Goal: Information Seeking & Learning: Learn about a topic

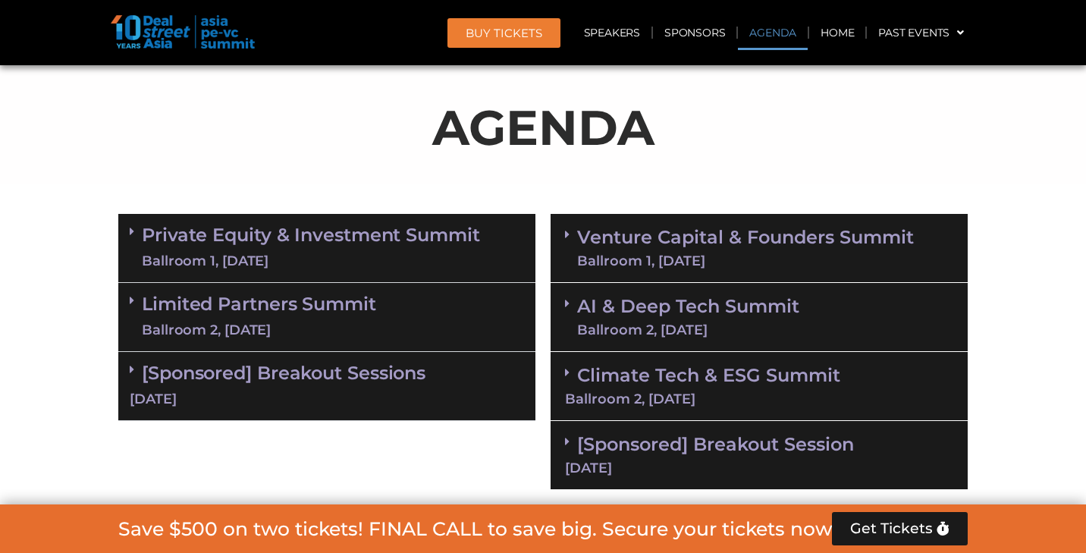
scroll to position [872, 0]
click at [744, 255] on div "Ballroom 1, [DATE]" at bounding box center [745, 261] width 337 height 14
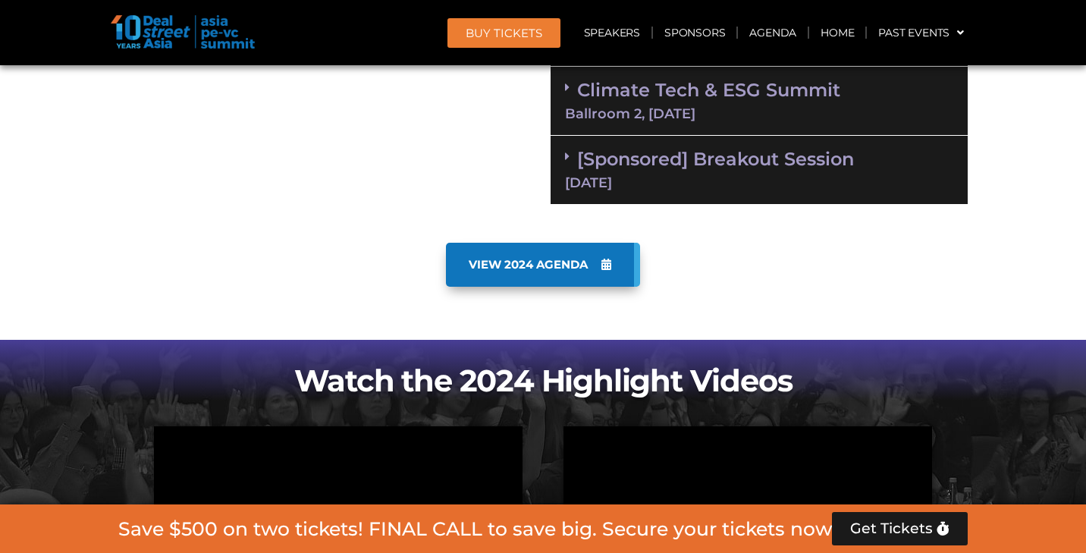
scroll to position [2929, 0]
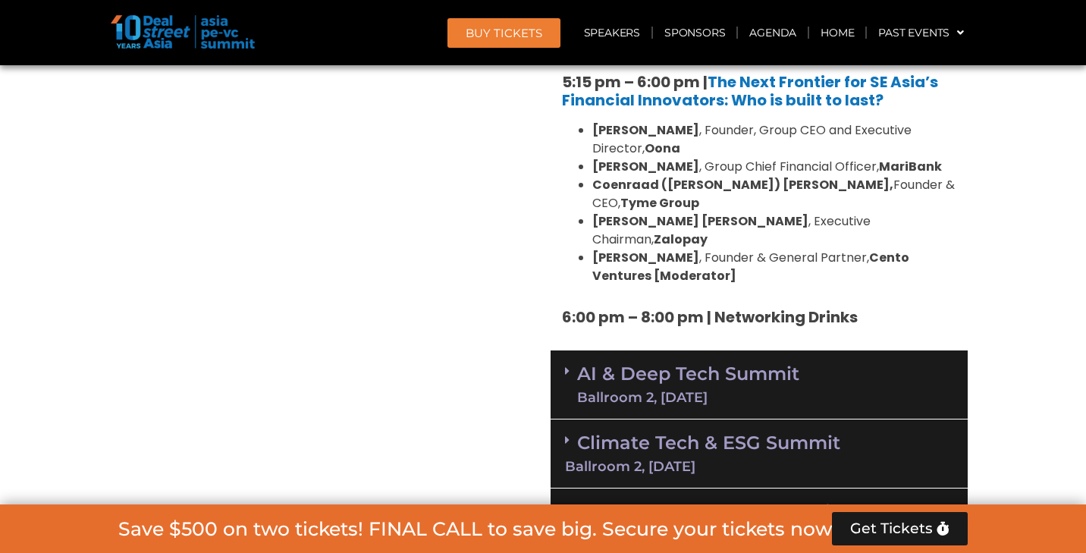
click at [915, 212] on li "Andy Nguyen Tran , Executive Chairman, Zalopay" at bounding box center [775, 230] width 364 height 36
click at [780, 365] on link "AI & Deep Tech Summit Ballroom 2, [DATE]" at bounding box center [688, 384] width 222 height 39
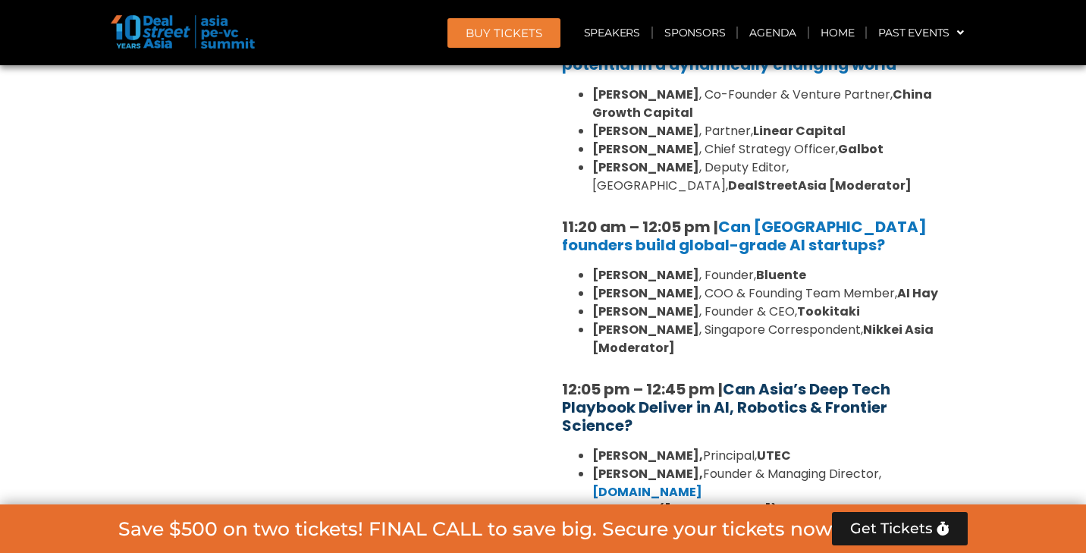
scroll to position [3422, 0]
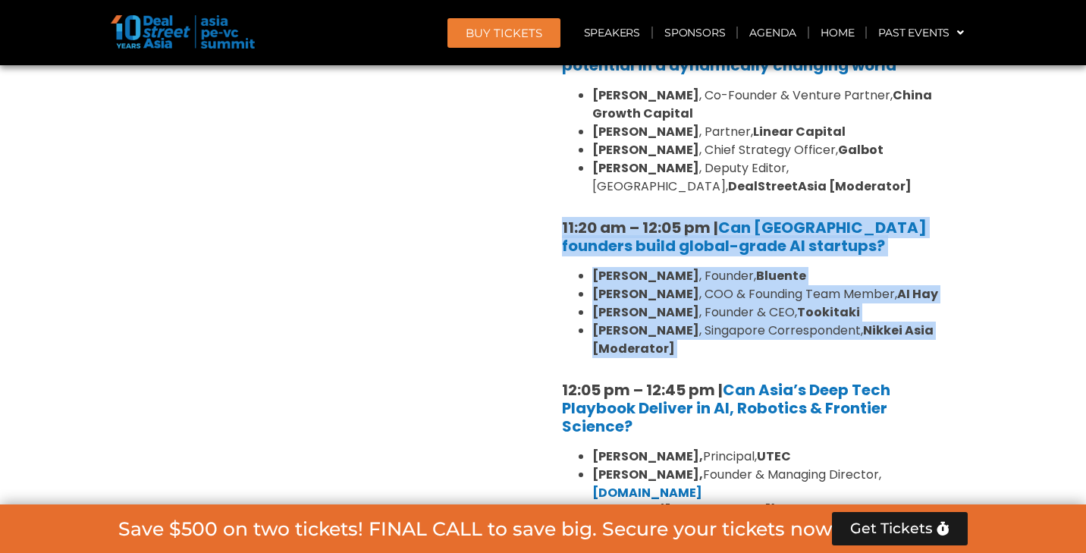
drag, startPoint x: 548, startPoint y: 105, endPoint x: 729, endPoint y: 253, distance: 234.5
copy div "11:20 am – 12:05 pm | Can [GEOGRAPHIC_DATA] founders build global-grade AI star…"
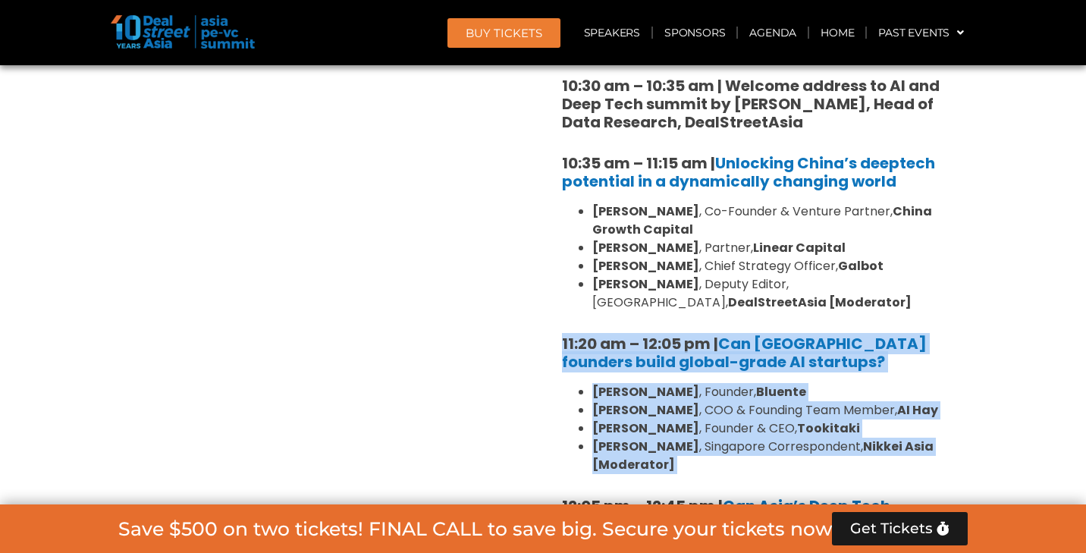
scroll to position [3319, 0]
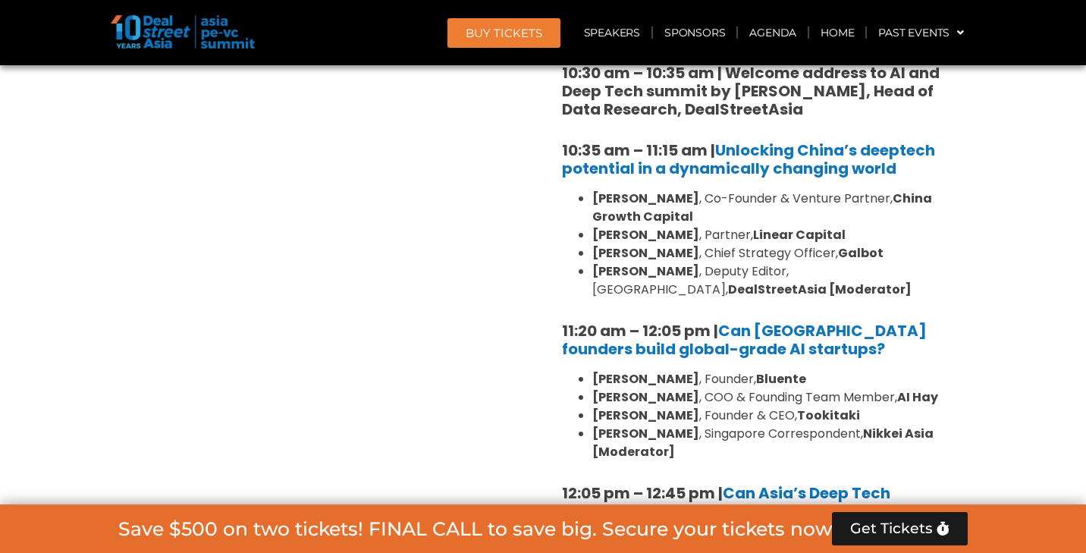
click at [896, 263] on li "Eudora Wang , Deputy Editor, Greater China, DealStreetAsia [Moderator]" at bounding box center [775, 281] width 364 height 36
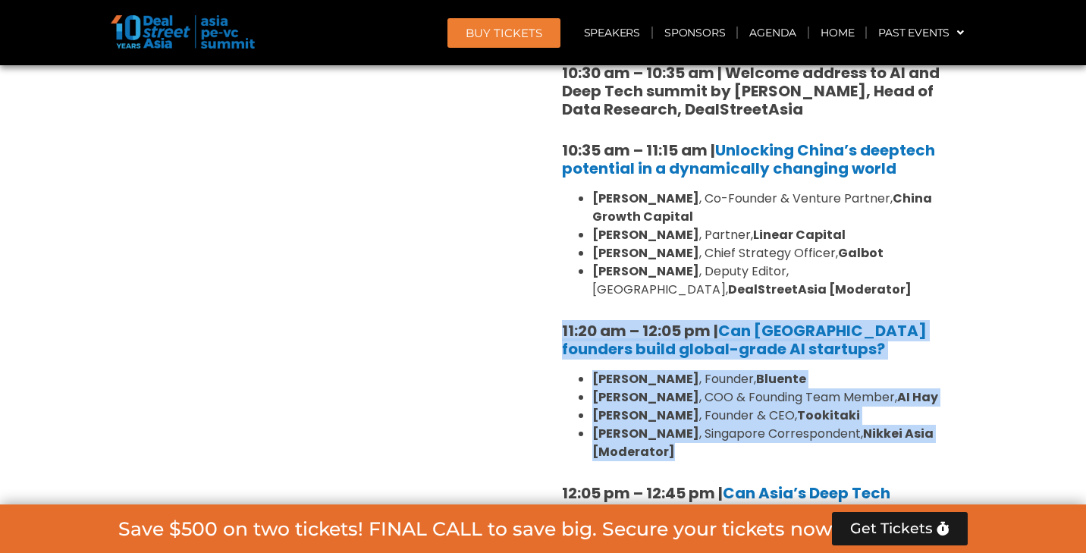
drag, startPoint x: 550, startPoint y: 203, endPoint x: 701, endPoint y: 343, distance: 205.6
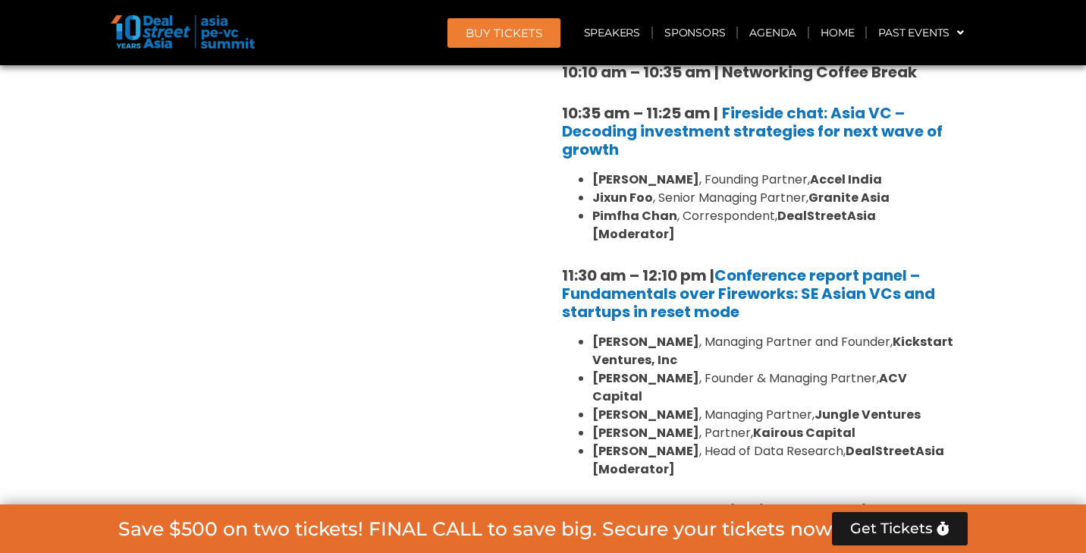
scroll to position [1442, 0]
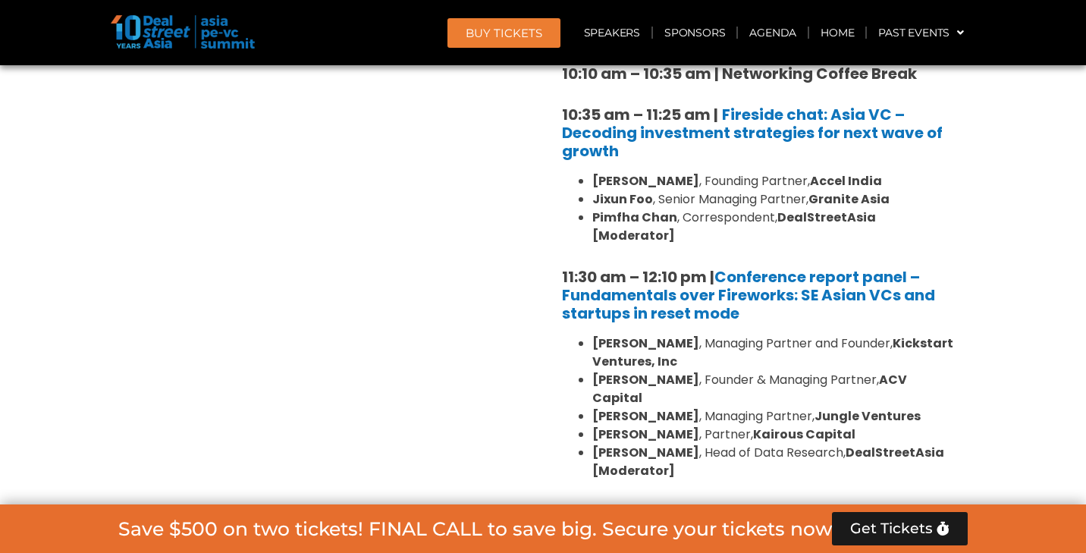
drag, startPoint x: 540, startPoint y: 241, endPoint x: 828, endPoint y: 373, distance: 316.1
click at [828, 407] on strong "Jungle Ventures" at bounding box center [868, 415] width 106 height 17
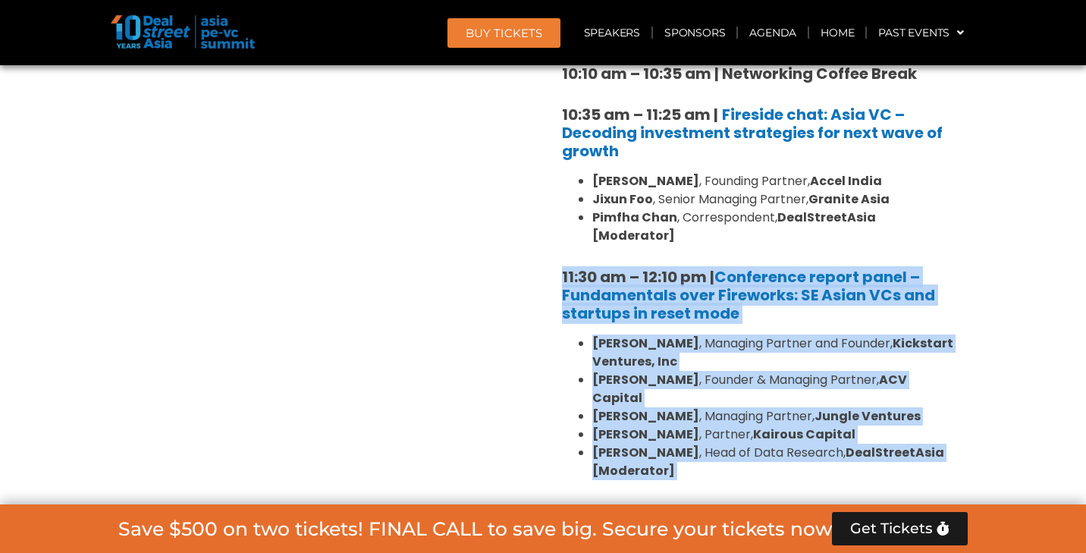
drag, startPoint x: 716, startPoint y: 442, endPoint x: 555, endPoint y: 253, distance: 248.1
copy div "11:30 am – 12:10 pm | Conference report panel – Fundamentals over Fireworks: SE…"
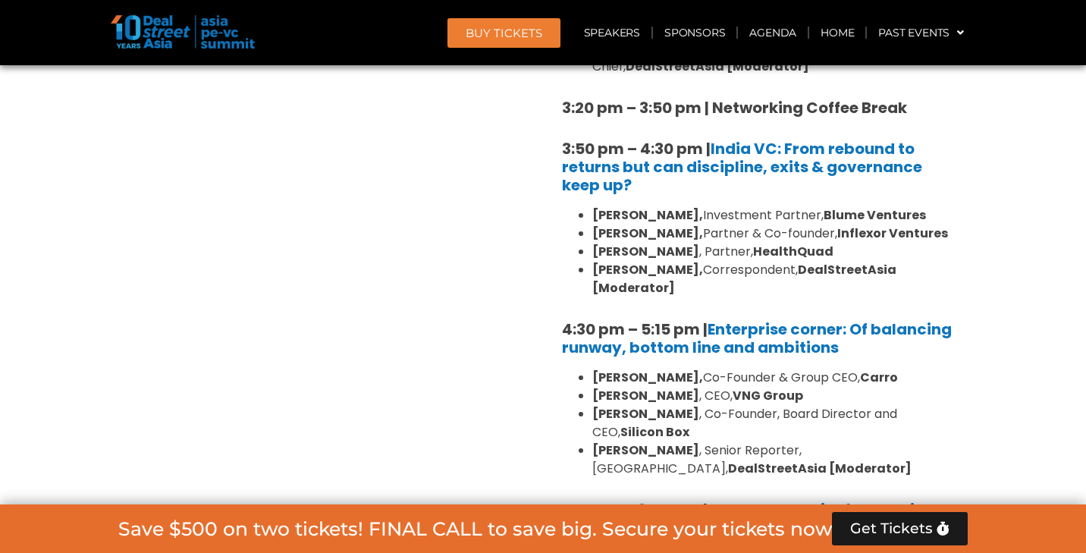
scroll to position [2959, 0]
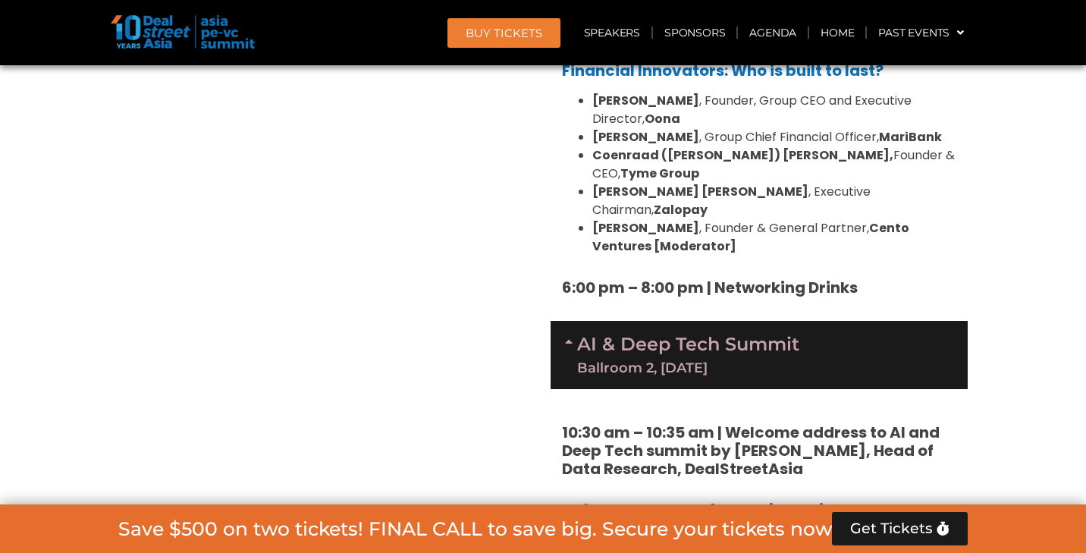
click at [848, 321] on div "AI & Deep Tech Summit Ballroom 2, [DATE]" at bounding box center [759, 355] width 417 height 68
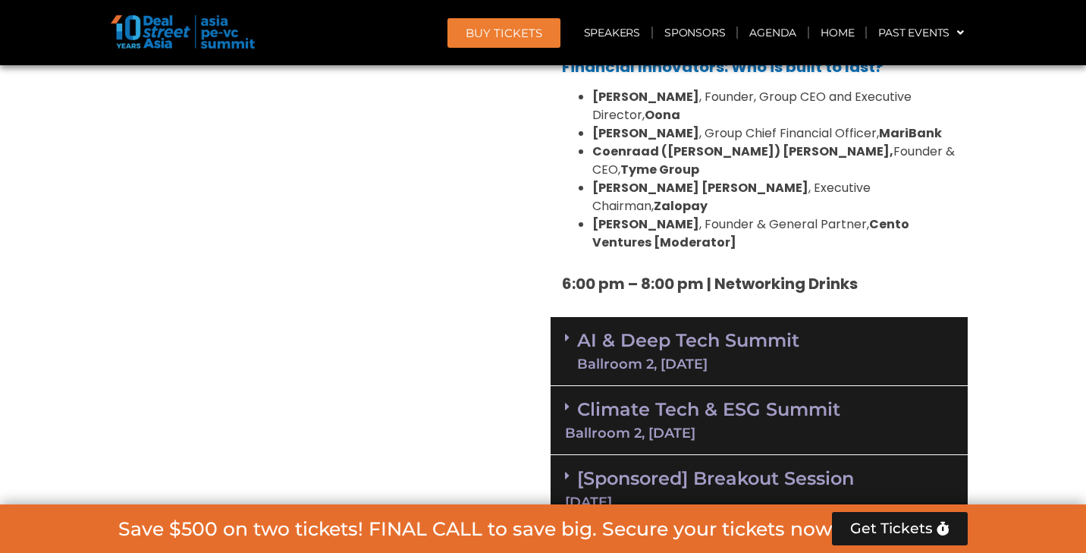
scroll to position [2885, 0]
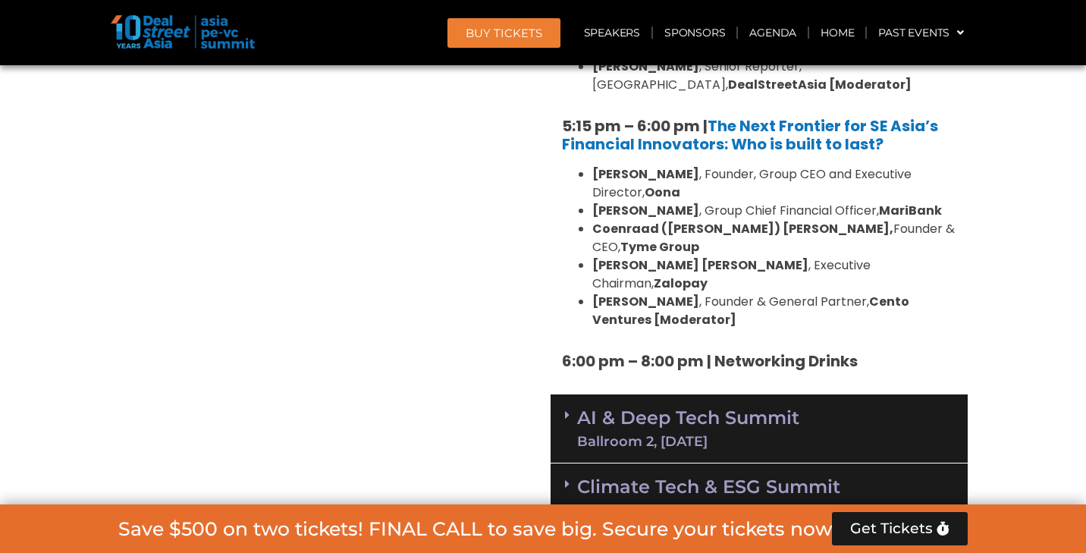
click at [814, 395] on div "AI & Deep Tech Summit Ballroom 2, [DATE]" at bounding box center [759, 429] width 417 height 69
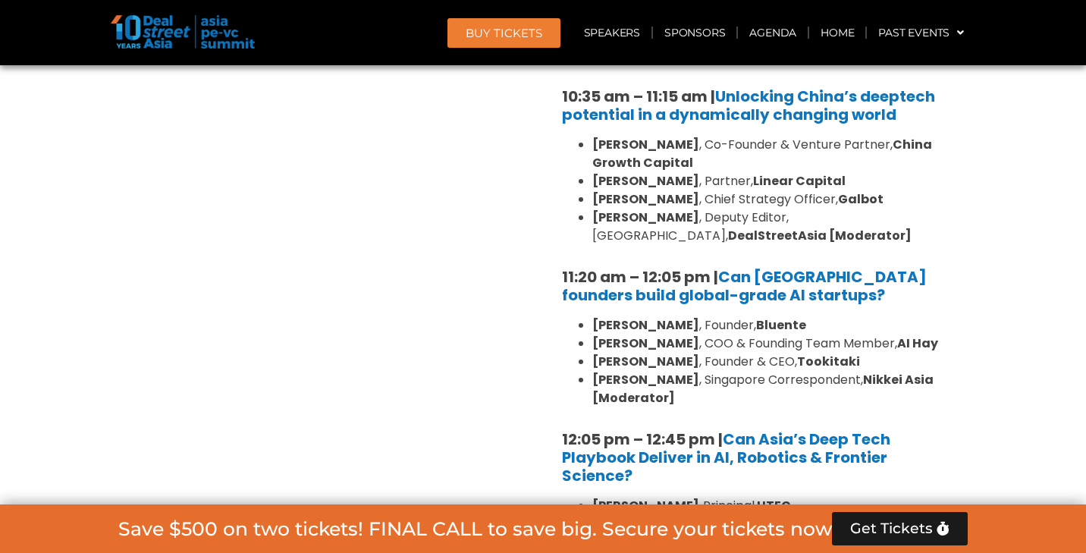
scroll to position [3375, 0]
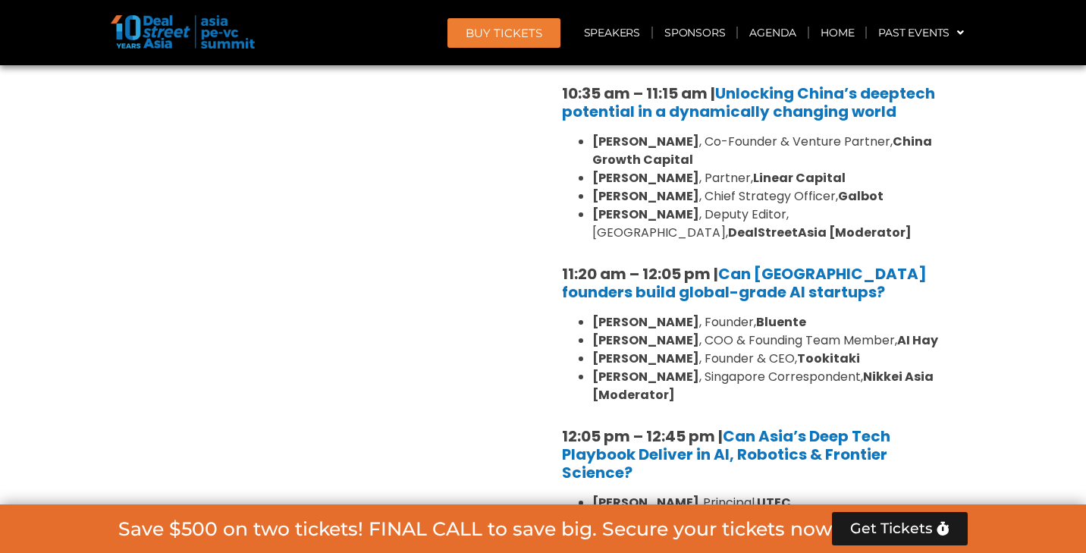
drag, startPoint x: 523, startPoint y: 145, endPoint x: 687, endPoint y: 285, distance: 215.3
click at [687, 368] on li "[PERSON_NAME] , Singapore Correspondent, Nikkei Asia [Moderator]" at bounding box center [775, 386] width 364 height 36
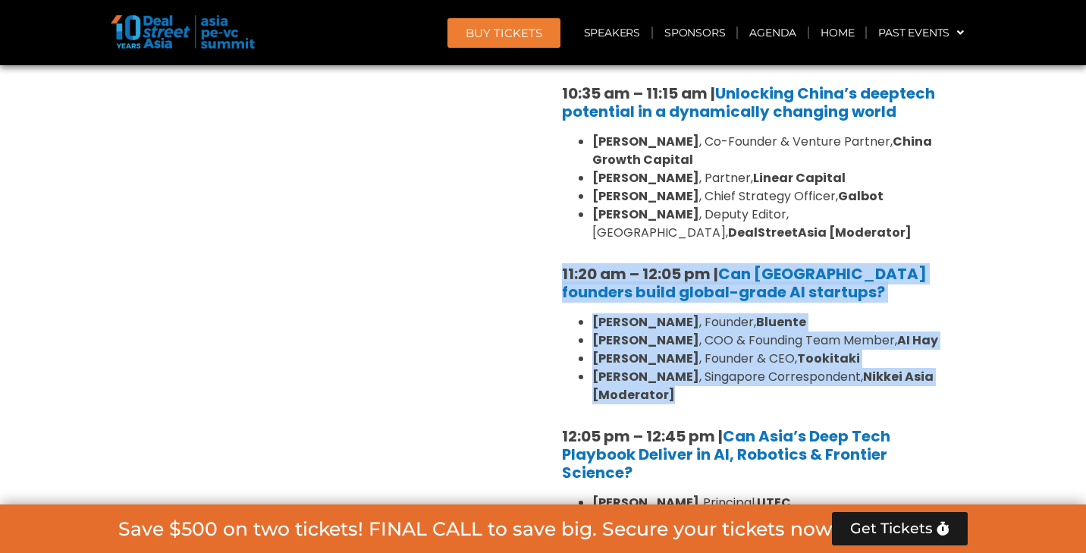
drag, startPoint x: 687, startPoint y: 285, endPoint x: 558, endPoint y: 165, distance: 175.6
click at [558, 165] on div "10:30 am – 10:35 am | Welcome address to AI and Deep Tech summit by [PERSON_NAM…" at bounding box center [759, 340] width 417 height 734
copy div "11:20 am – 12:05 pm | Can [GEOGRAPHIC_DATA] founders build global-grade AI star…"
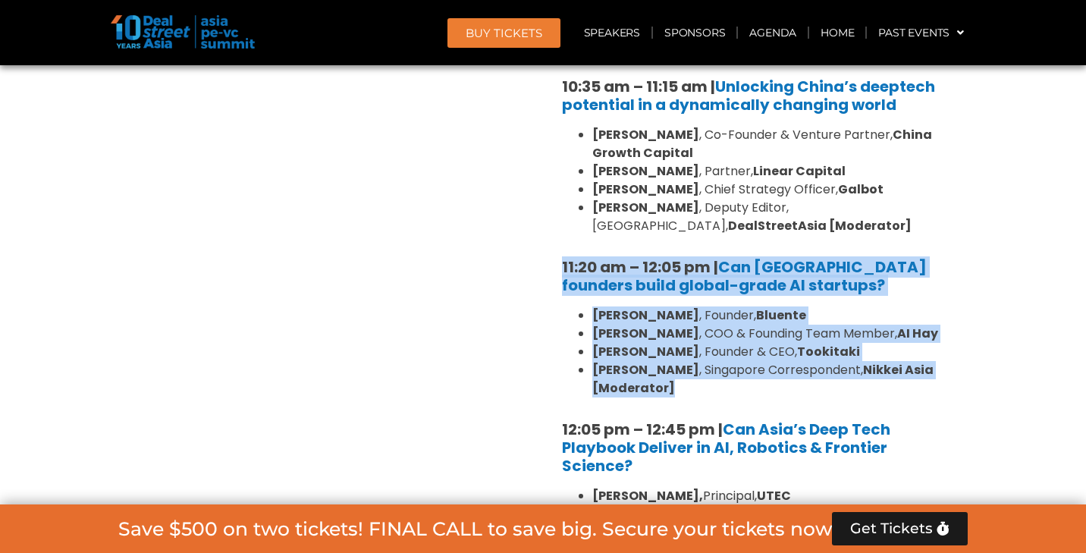
scroll to position [3379, 0]
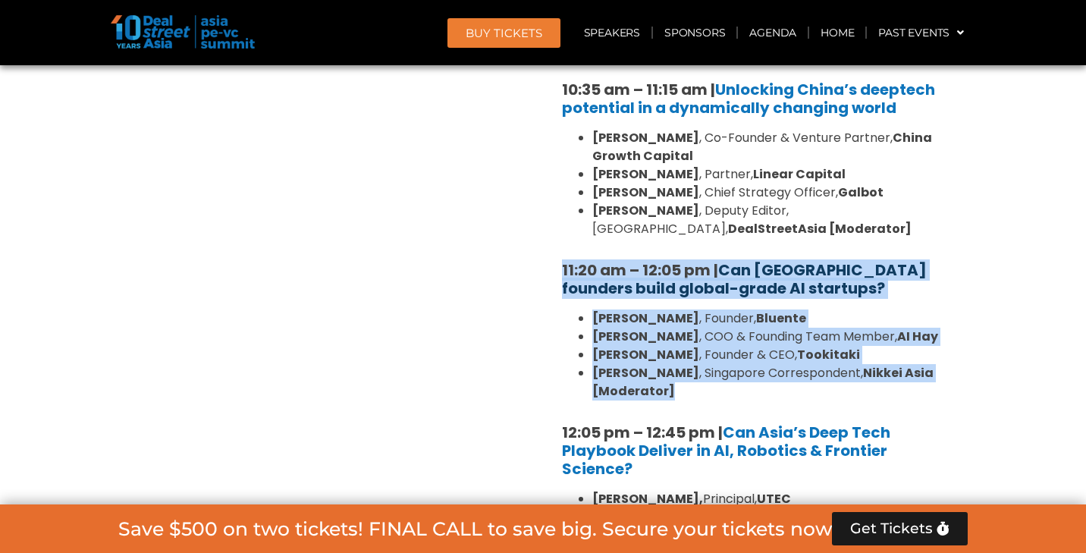
click at [774, 259] on link "Can [GEOGRAPHIC_DATA] founders build global-grade AI startups?" at bounding box center [744, 278] width 365 height 39
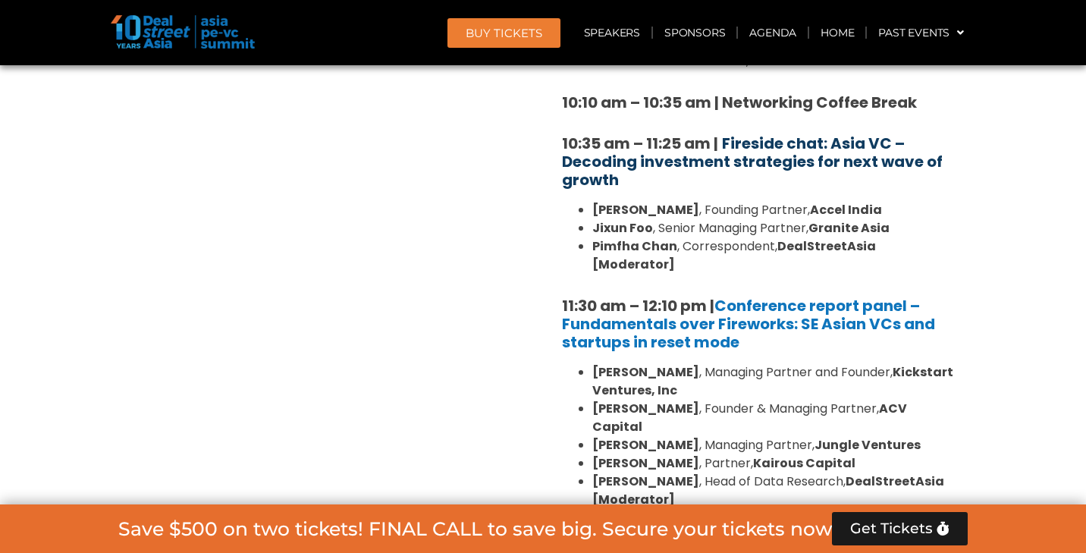
scroll to position [1413, 0]
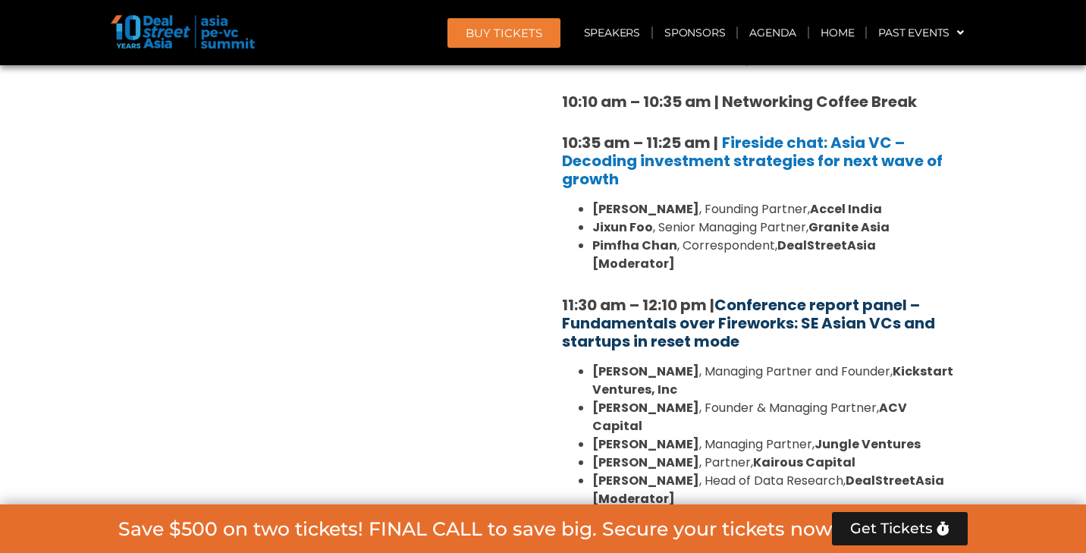
click at [774, 298] on link "Conference report panel – Fundamentals over Fireworks: SE Asian VCs and startup…" at bounding box center [748, 323] width 373 height 58
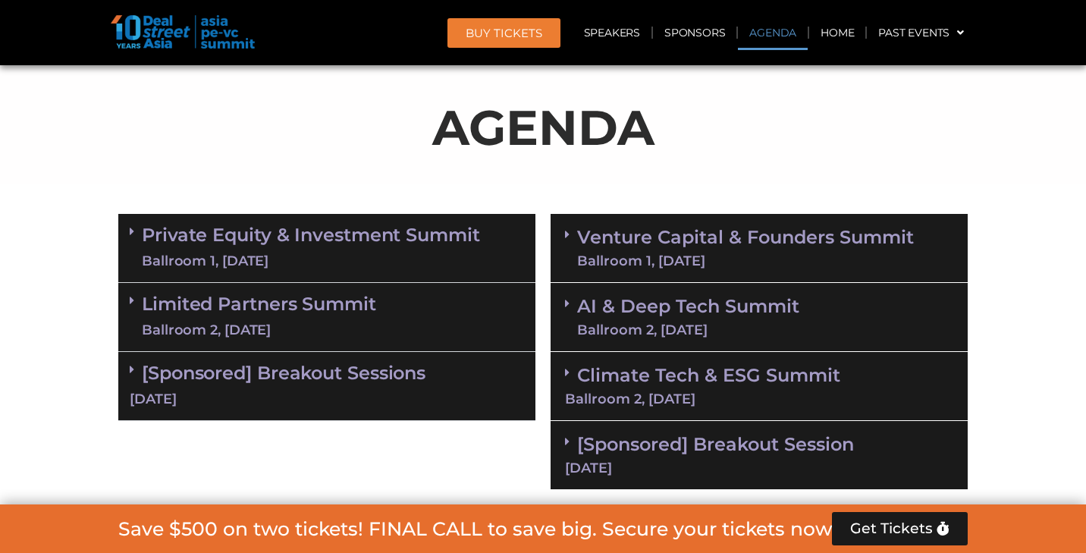
scroll to position [872, 0]
click at [763, 238] on link "Venture Capital & Founders​ Summit Ballroom 1, [DATE]" at bounding box center [745, 247] width 337 height 39
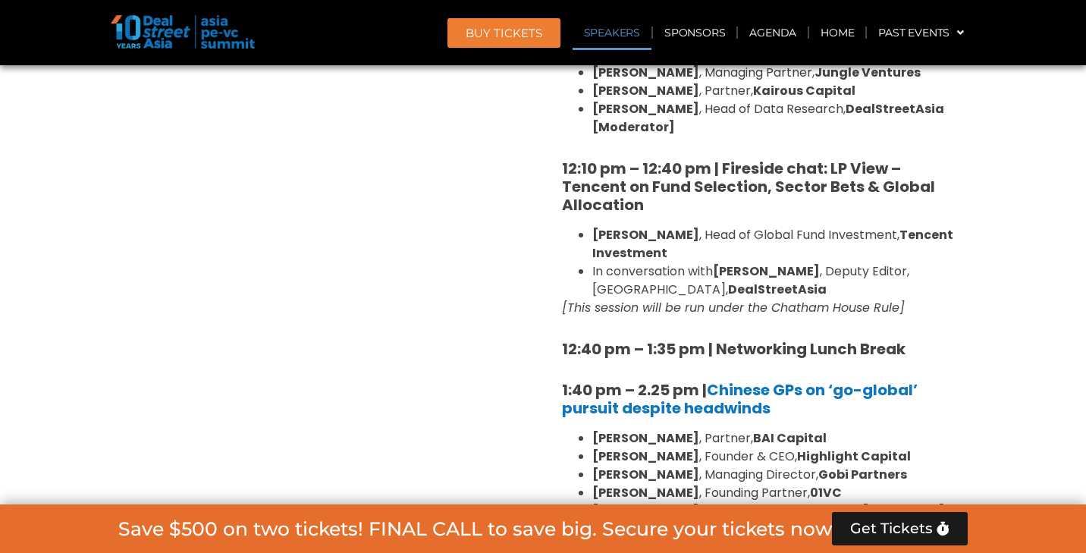
scroll to position [1795, 0]
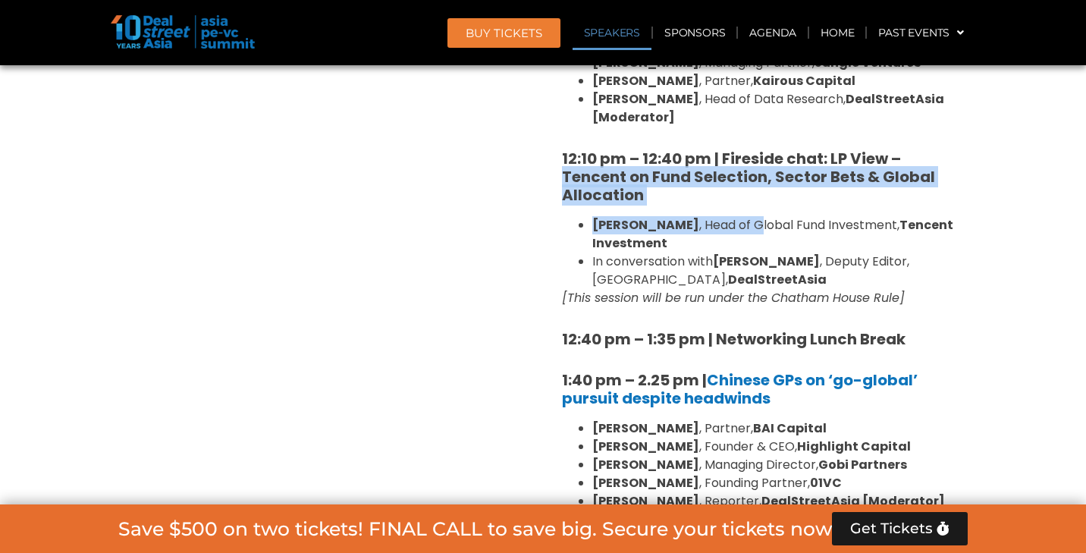
drag, startPoint x: 562, startPoint y: 139, endPoint x: 714, endPoint y: 186, distance: 158.9
click at [714, 186] on div "8:00 am – 9:00 am | Registration & Networking Coffee 9:00 am – 9:15 am | Welcom…" at bounding box center [759, 427] width 395 height 2067
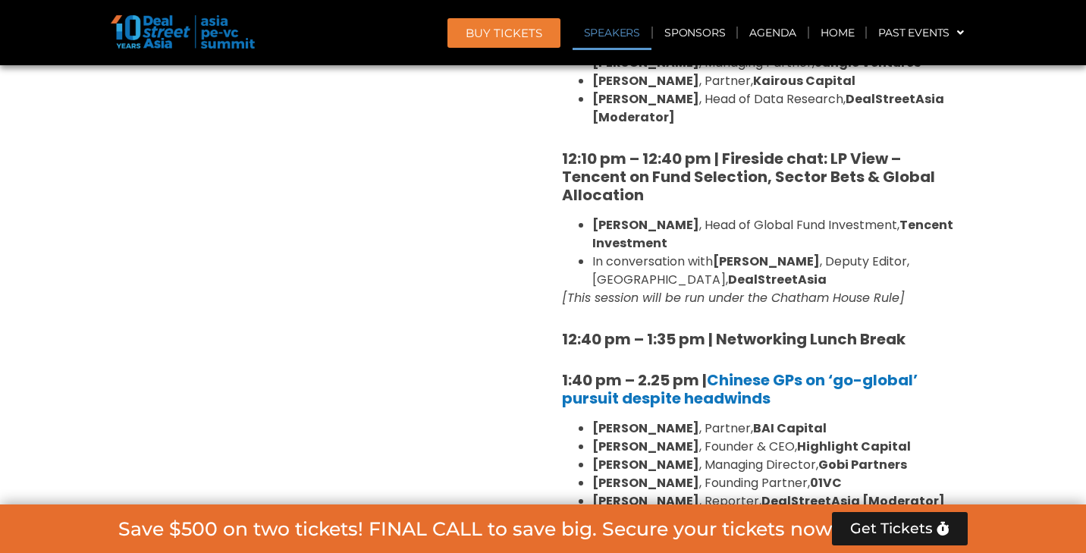
click at [775, 216] on li "[PERSON_NAME] , Head of Global Fund Investment, Tencent Investment" at bounding box center [775, 234] width 364 height 36
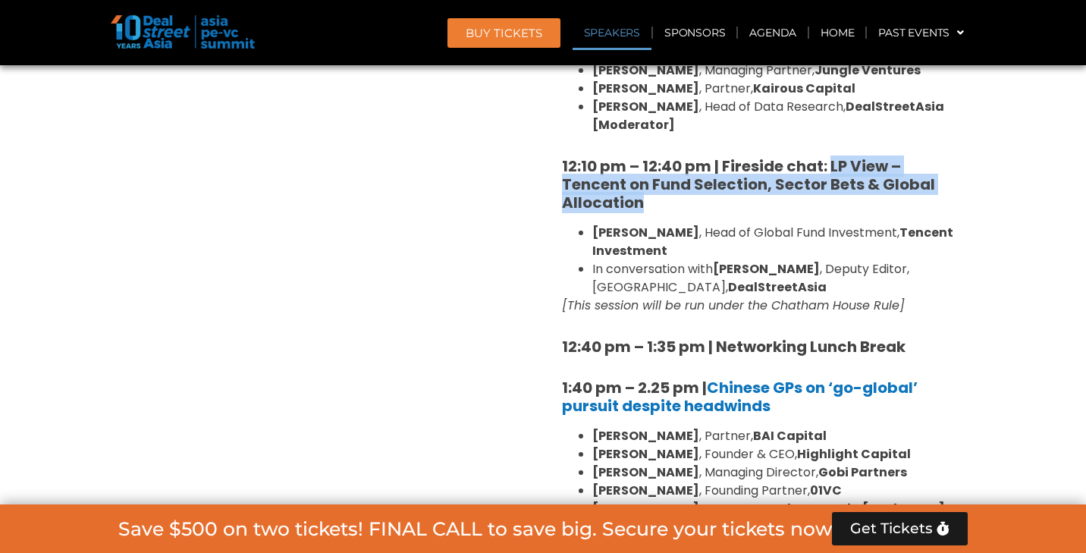
drag, startPoint x: 831, startPoint y: 124, endPoint x: 862, endPoint y: 159, distance: 46.8
click at [862, 159] on h5 "12:10 pm – 12:40 pm | Fireside chat: LP View – Tencent on Fund Selection, Secto…" at bounding box center [759, 184] width 395 height 55
click at [836, 171] on h5 "12:10 pm – 12:40 pm | Fireside chat: LP View – Tencent on Fund Selection, Secto…" at bounding box center [759, 184] width 395 height 55
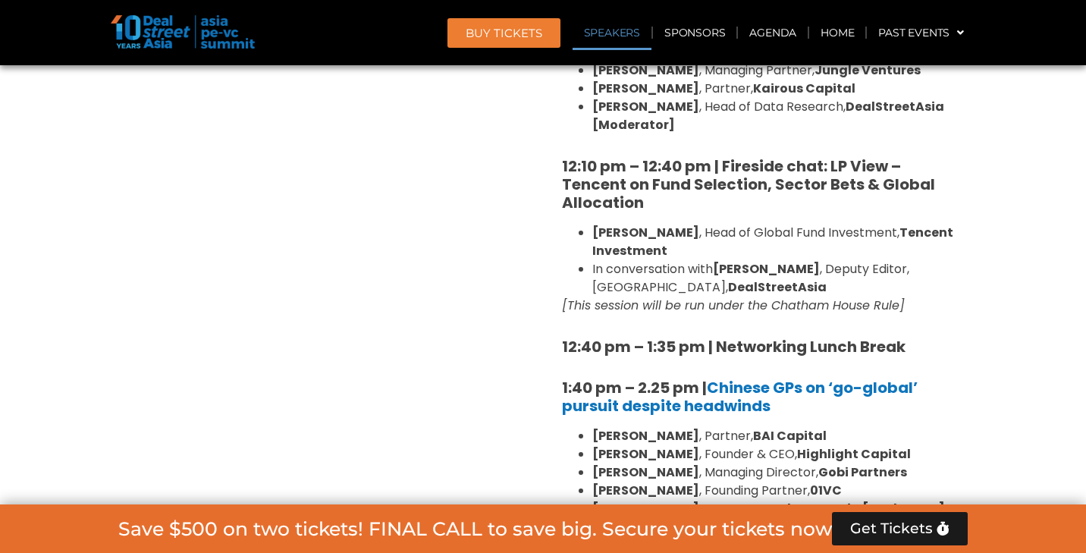
drag, startPoint x: 830, startPoint y: 126, endPoint x: 910, endPoint y: 207, distance: 113.7
click at [910, 207] on div "8:00 am – 9:00 am | Registration & Networking Coffee 9:00 am – 9:15 am | Welcom…" at bounding box center [759, 434] width 395 height 2067
copy div "LP View – Tencent on Fund Selection, Sector Bets & Global Allocation [PERSON_NA…"
click at [874, 260] on li "In conversation with [PERSON_NAME] , Deputy Editor, [GEOGRAPHIC_DATA], DealStre…" at bounding box center [775, 278] width 364 height 36
drag, startPoint x: 828, startPoint y: 123, endPoint x: 930, endPoint y: 203, distance: 129.8
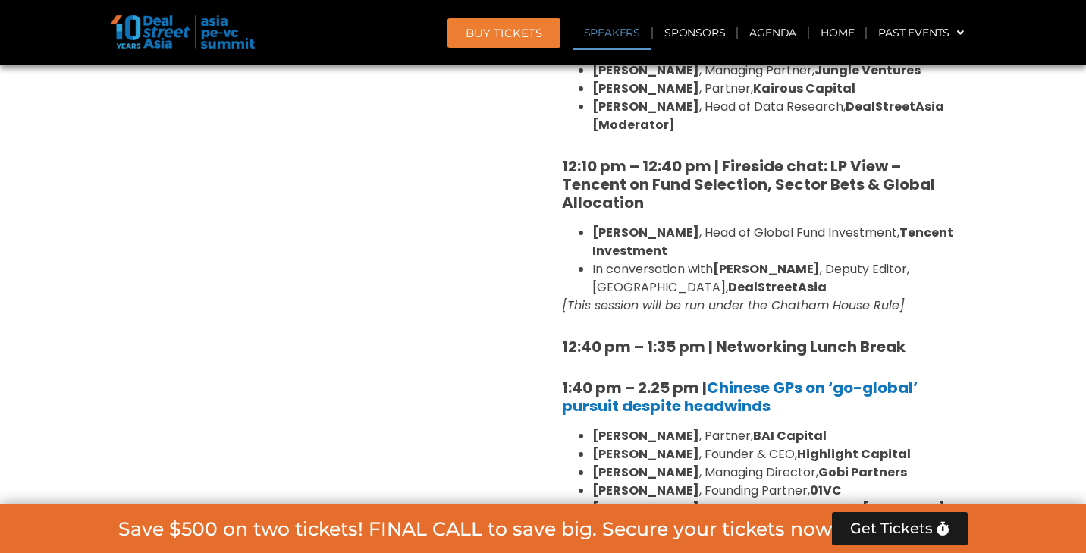
click at [930, 203] on div "8:00 am – 9:00 am | Registration & Networking Coffee 9:00 am – 9:15 am | Welcom…" at bounding box center [759, 434] width 395 height 2067
copy div "LP View – Tencent on Fund Selection, Sector Bets & Global Allocation [PERSON_NA…"
click at [384, 159] on div "Private Equity & Investment Summit Ballroom 1, [DATE] 8:00 am – 9:00 am | Regis…" at bounding box center [327, 499] width 432 height 2416
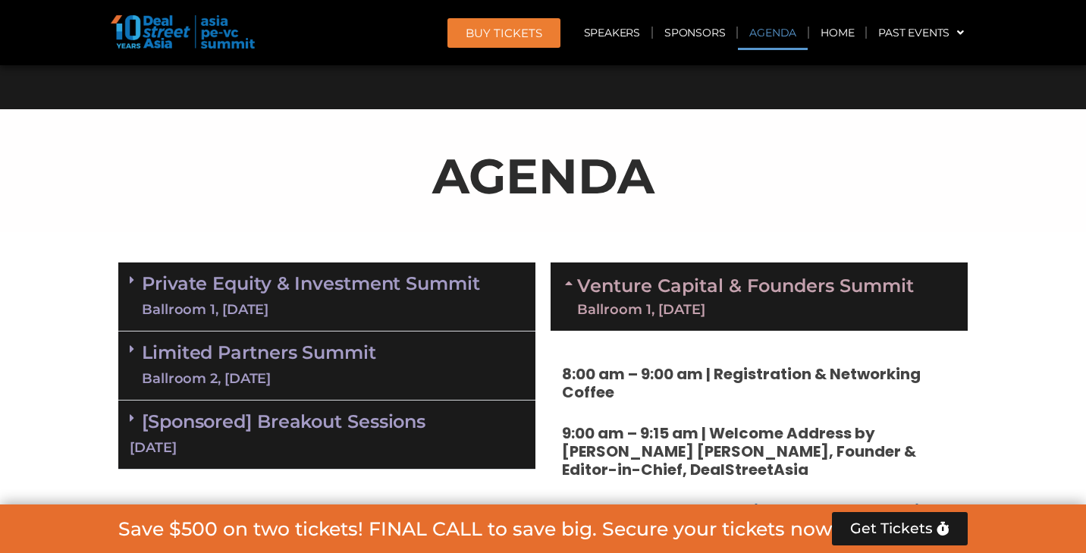
scroll to position [794, 0]
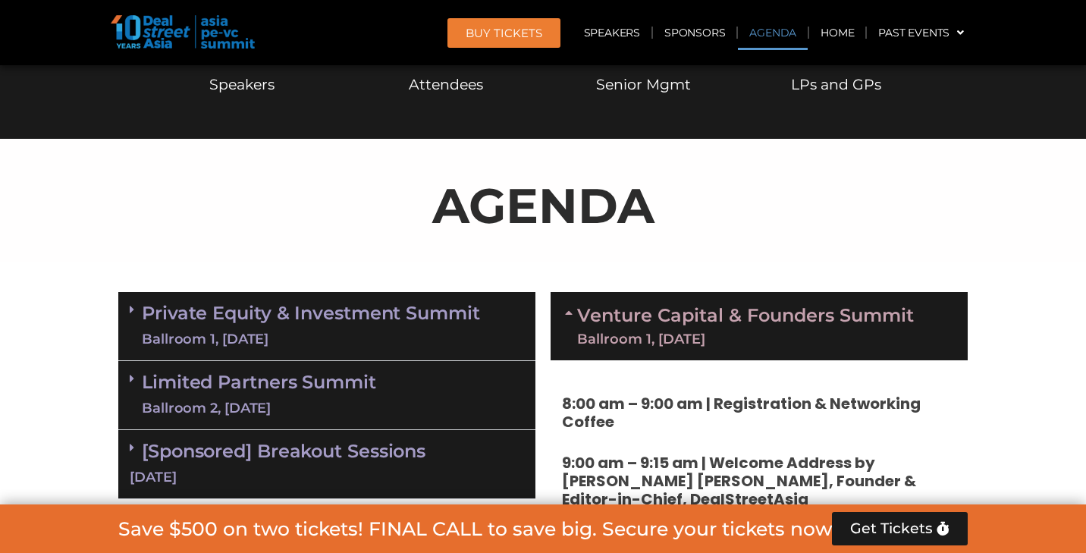
click at [744, 315] on link "Venture Capital & Founders​ Summit Ballroom 1, [DATE]" at bounding box center [745, 326] width 337 height 39
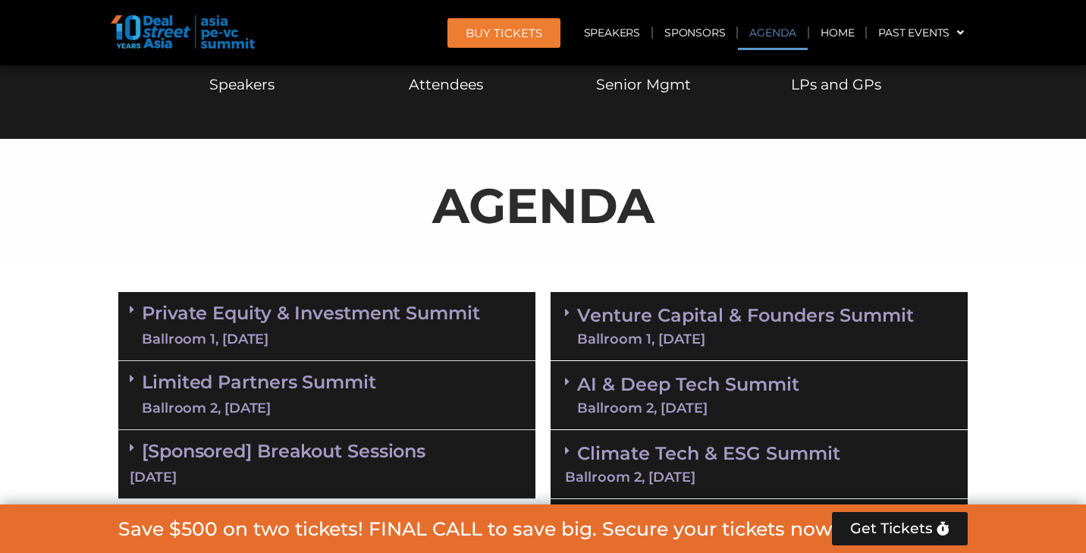
click at [744, 315] on link "Venture Capital & Founders​ Summit Ballroom 1, [DATE]" at bounding box center [745, 326] width 337 height 39
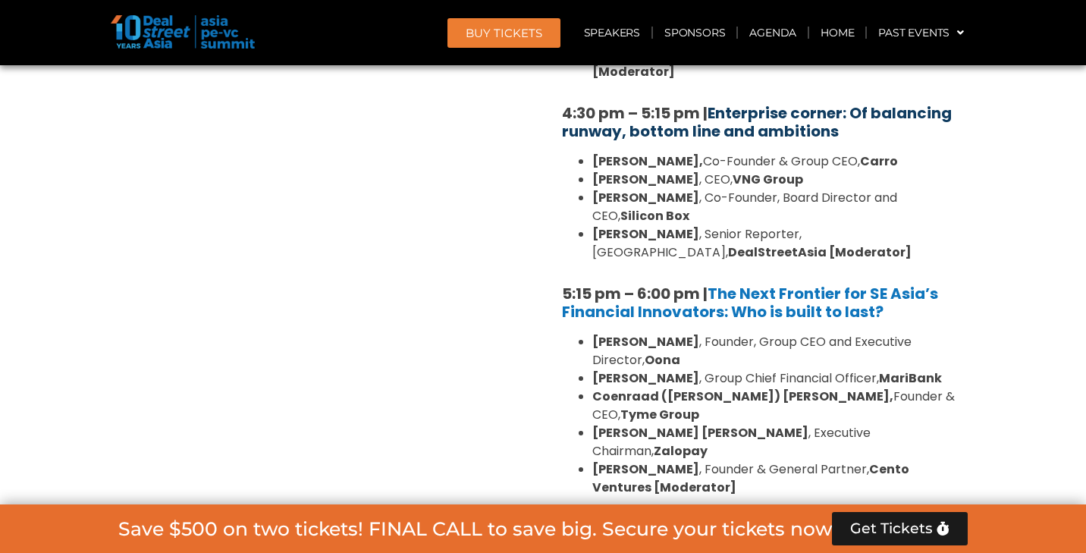
scroll to position [2988, 0]
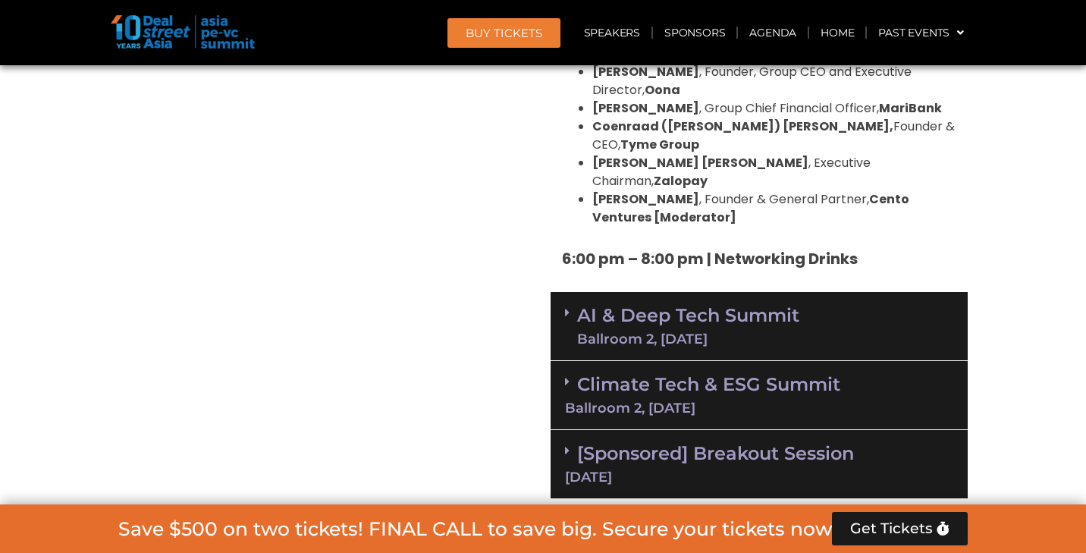
click at [725, 307] on link "AI & Deep Tech Summit Ballroom 2, [DATE]" at bounding box center [688, 326] width 222 height 39
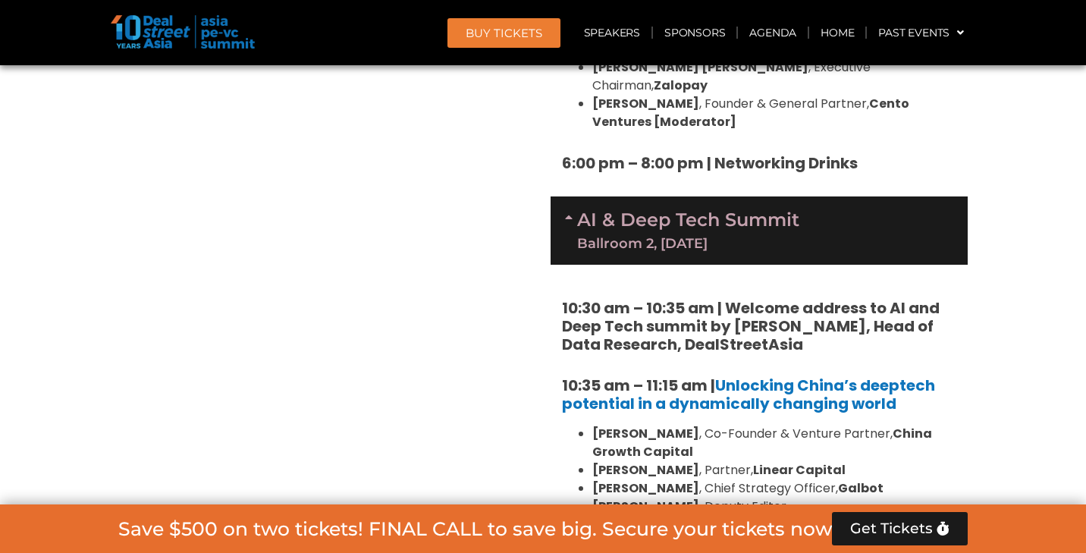
scroll to position [3347, 0]
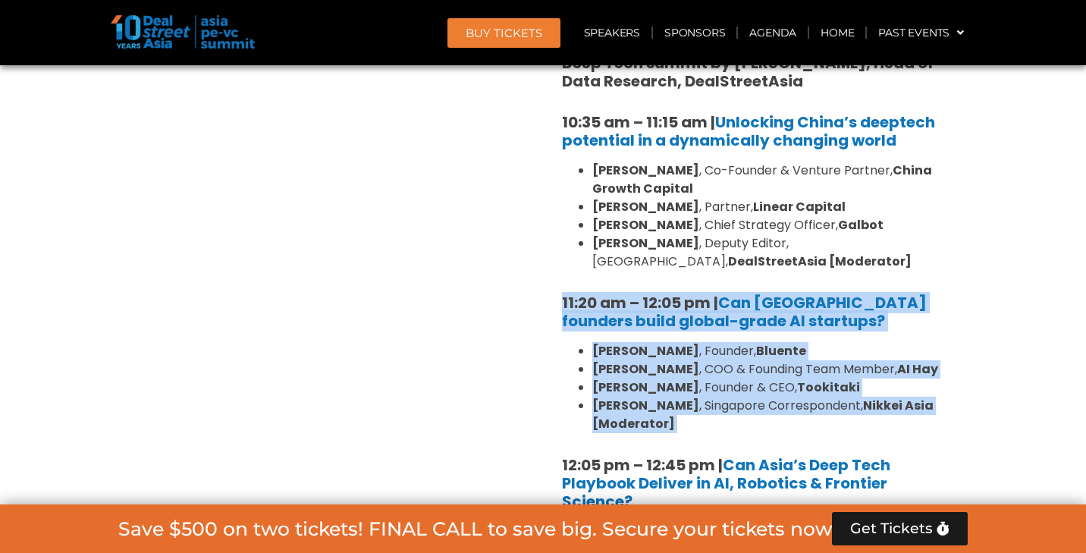
drag, startPoint x: 544, startPoint y: 175, endPoint x: 706, endPoint y: 325, distance: 220.1
copy div "11:20 am – 12:05 pm | Can [GEOGRAPHIC_DATA] founders build global-grade AI star…"
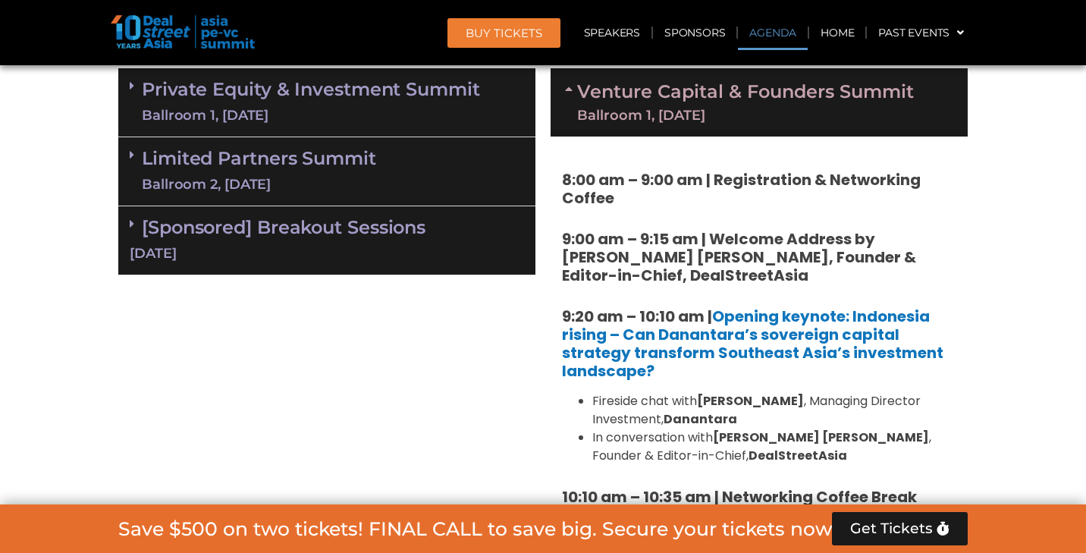
scroll to position [983, 0]
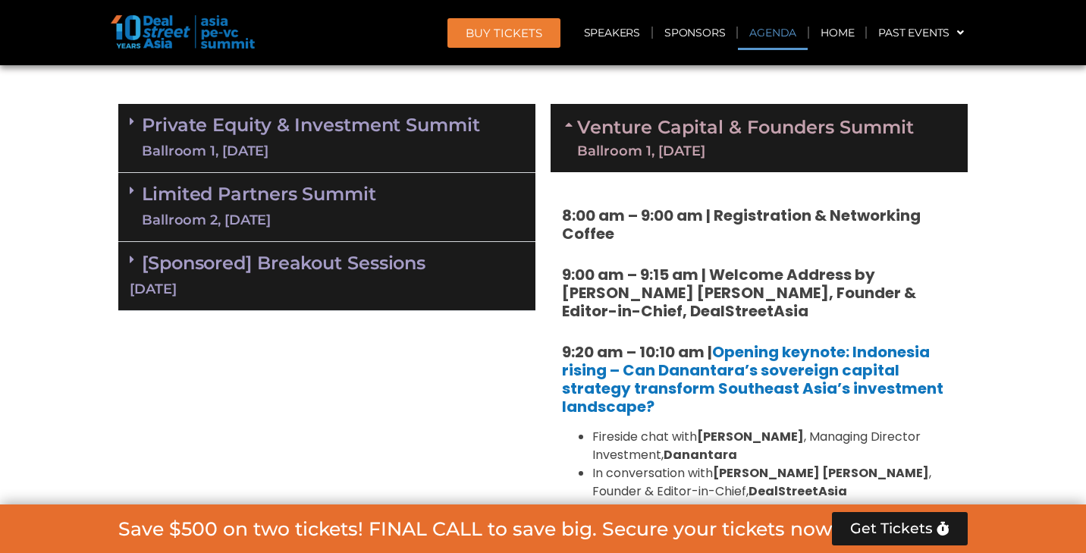
click at [422, 280] on div "[DATE]" at bounding box center [327, 289] width 395 height 19
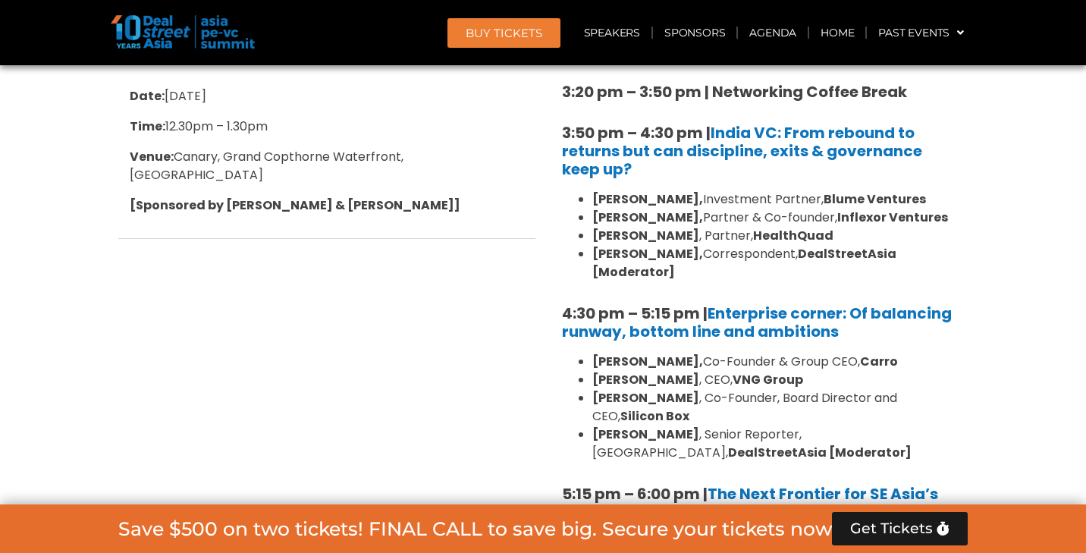
scroll to position [2563, 0]
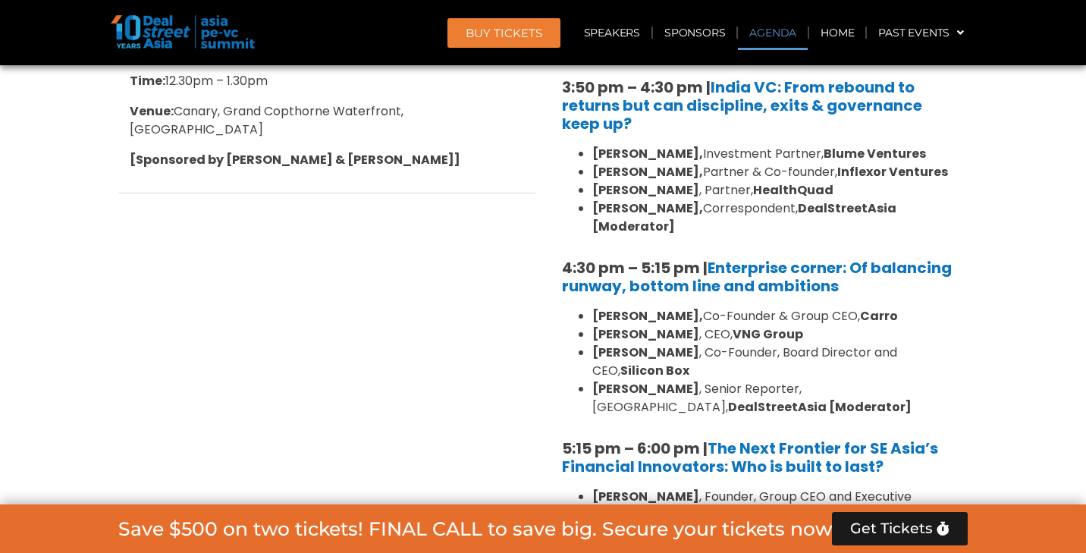
click at [784, 29] on link "Agenda" at bounding box center [773, 32] width 70 height 35
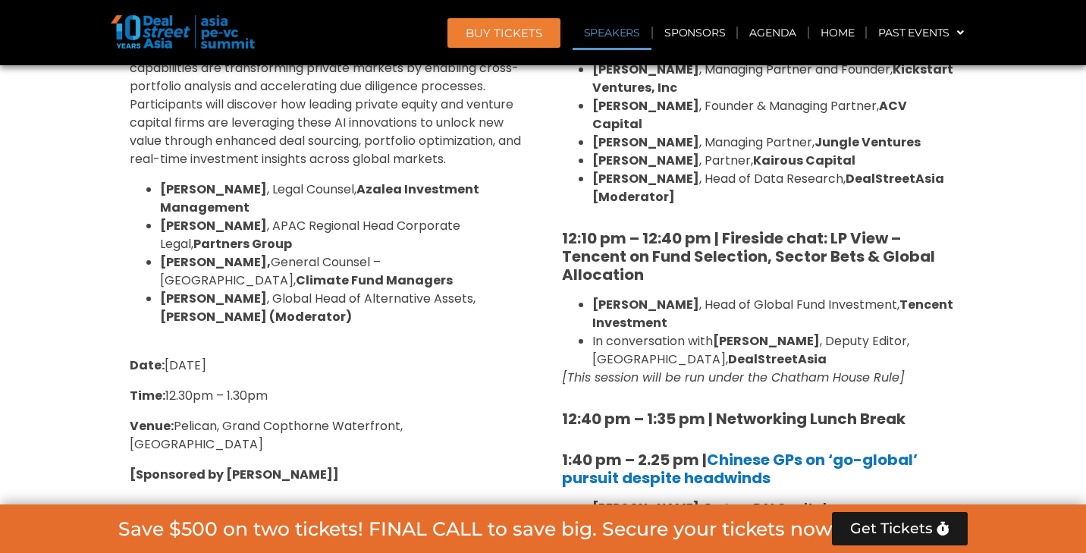
scroll to position [1649, 0]
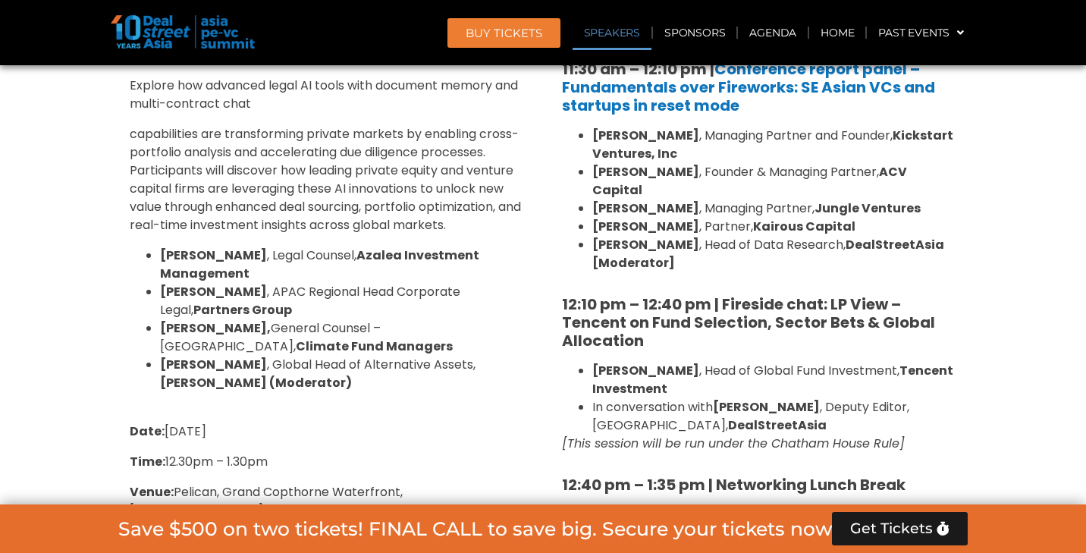
click at [629, 35] on link "Speakers" at bounding box center [612, 32] width 79 height 35
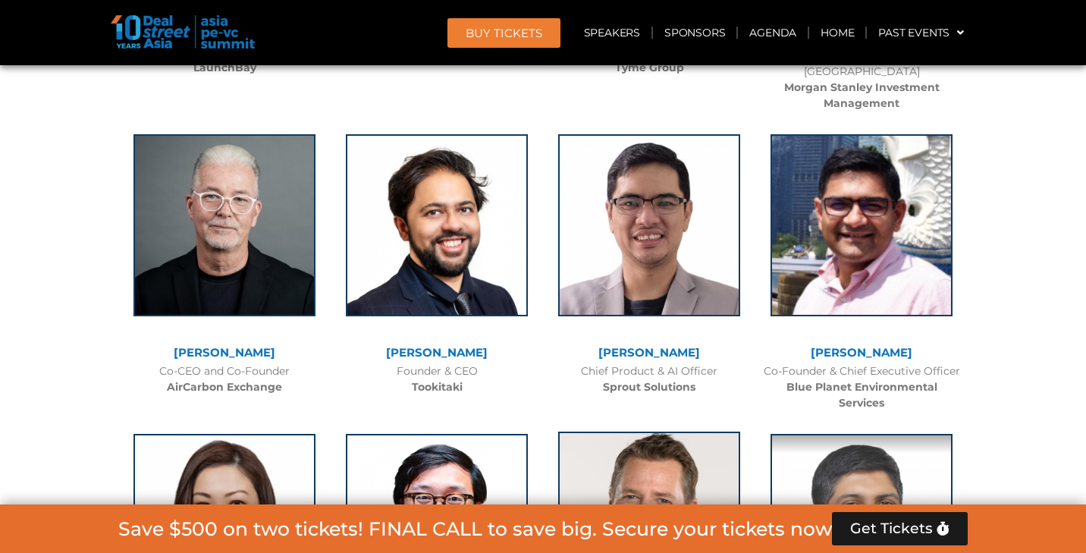
scroll to position [13228, 0]
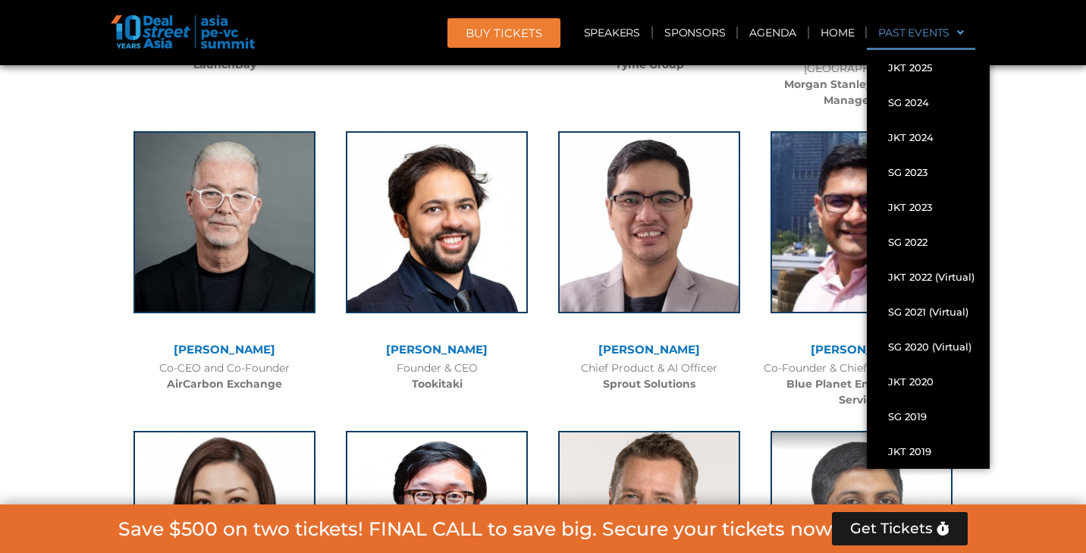
click at [961, 29] on span at bounding box center [957, 33] width 14 height 26
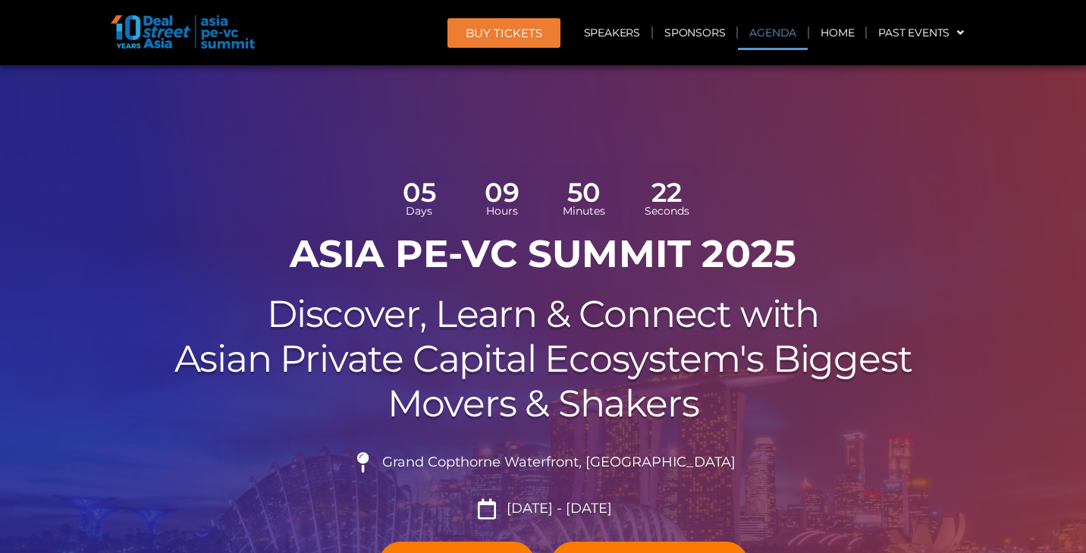
click at [784, 32] on link "Agenda" at bounding box center [773, 32] width 70 height 35
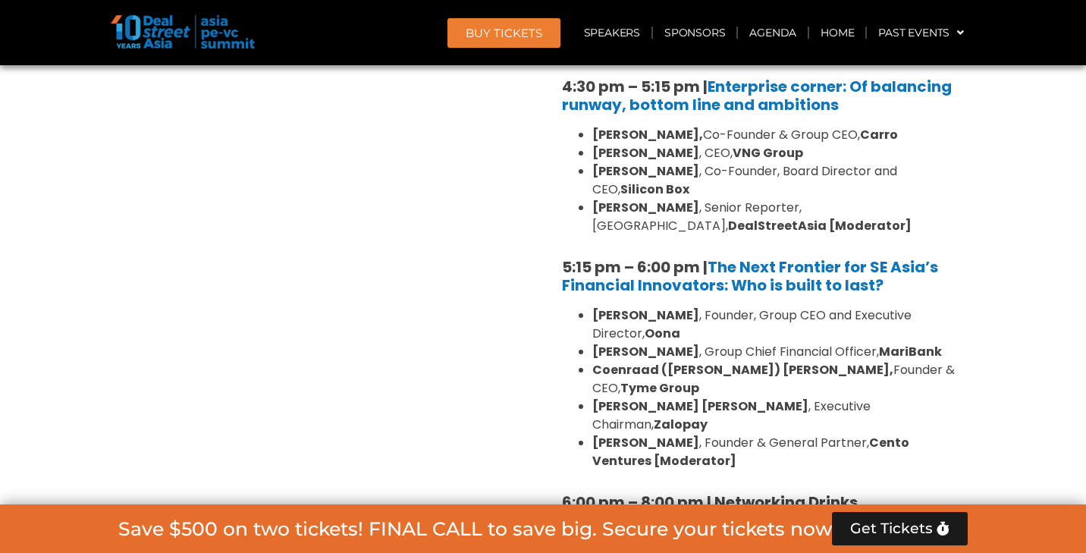
scroll to position [2995, 0]
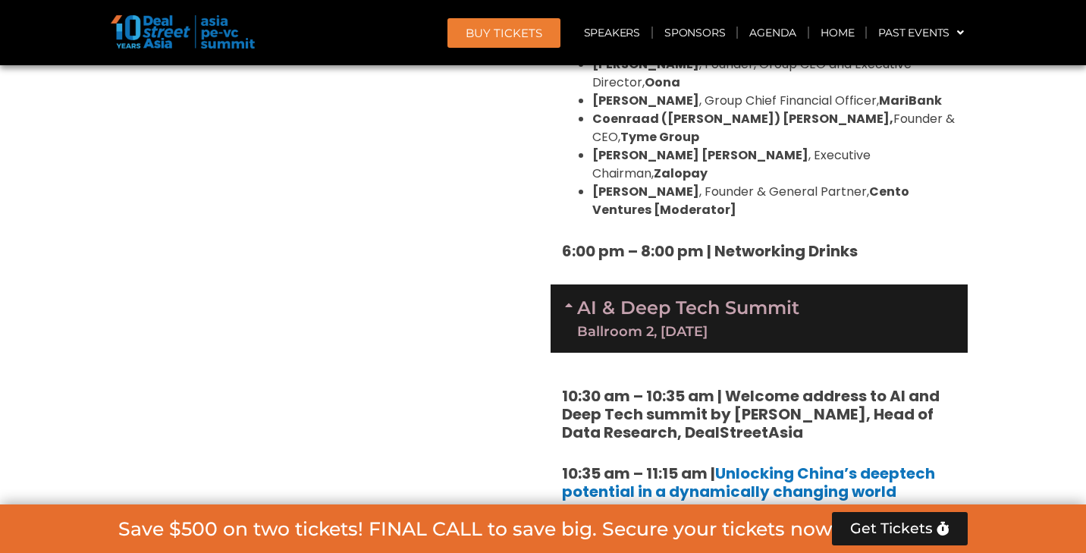
click at [725, 325] on div "Ballroom 2, [DATE]" at bounding box center [688, 332] width 222 height 14
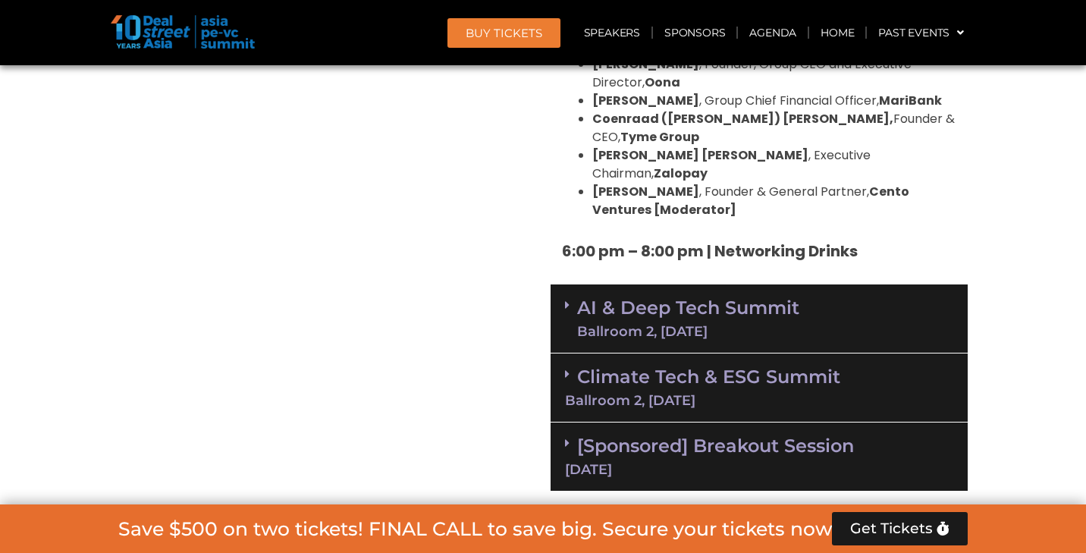
click at [725, 325] on div "Ballroom 2, [DATE]" at bounding box center [688, 332] width 222 height 14
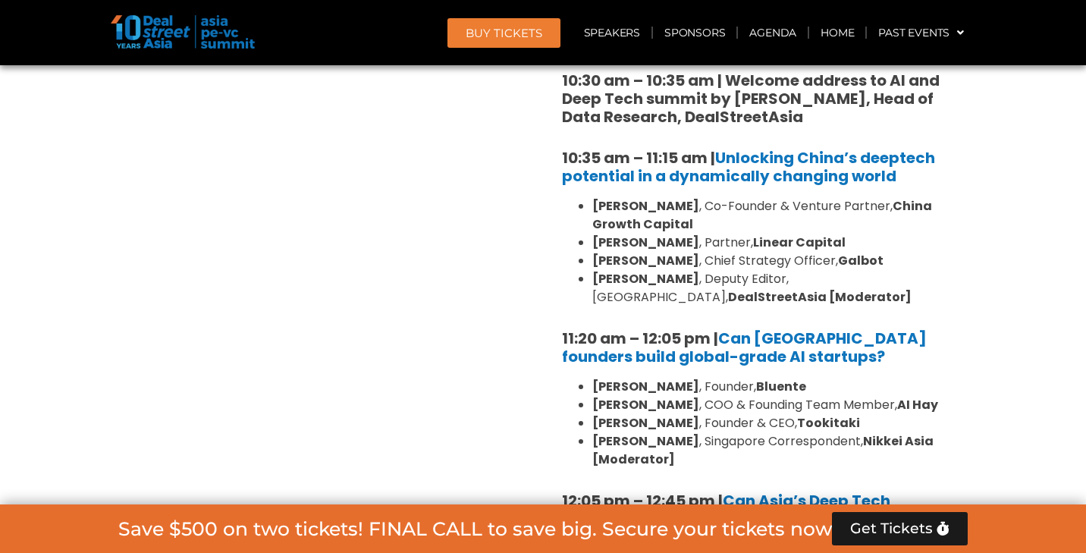
scroll to position [3319, 0]
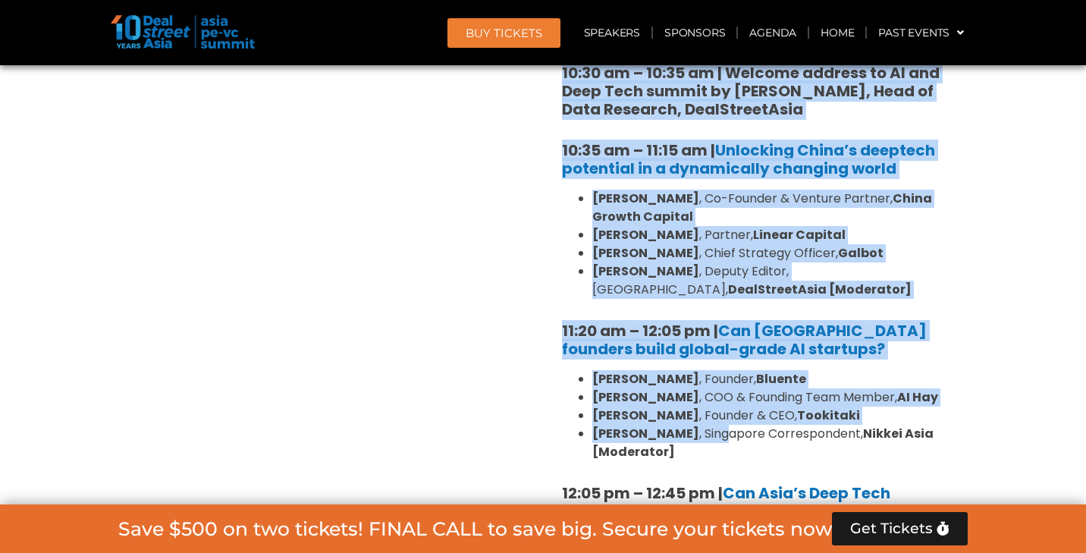
drag, startPoint x: 540, startPoint y: 198, endPoint x: 688, endPoint y: 329, distance: 197.3
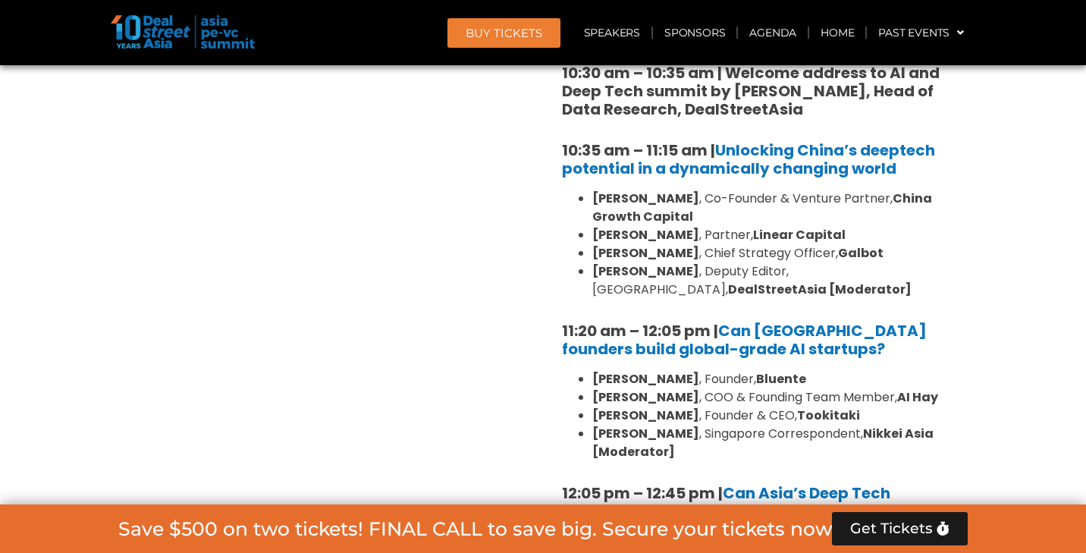
click at [694, 425] on li "[PERSON_NAME] , Singapore Correspondent, Nikkei Asia [Moderator]" at bounding box center [775, 443] width 364 height 36
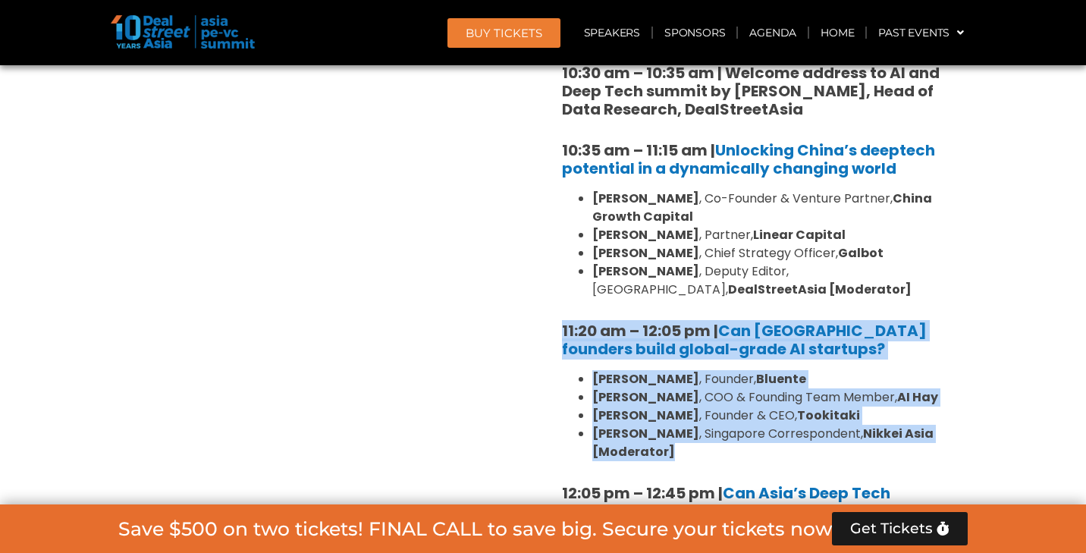
drag, startPoint x: 694, startPoint y: 344, endPoint x: 555, endPoint y: 220, distance: 187.0
click at [555, 220] on div "10:30 am – 10:35 am | Welcome address to AI and Deep Tech summit by [PERSON_NAM…" at bounding box center [759, 397] width 417 height 734
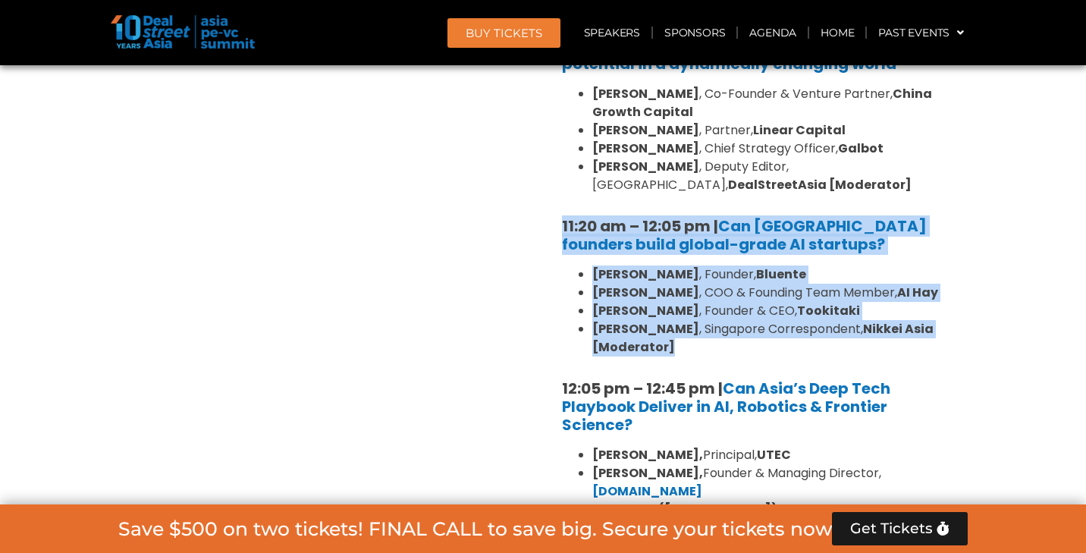
scroll to position [3425, 0]
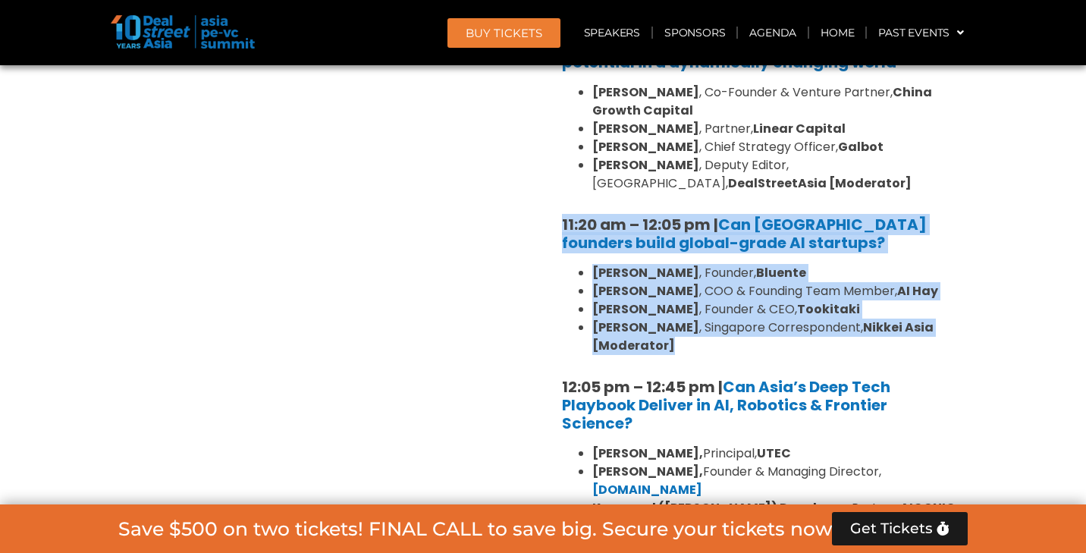
click at [834, 145] on div "10:30 am – 10:35 am | Welcome address to AI and Deep Tech summit by [PERSON_NAM…" at bounding box center [759, 290] width 417 height 734
drag, startPoint x: 556, startPoint y: 104, endPoint x: 723, endPoint y: 258, distance: 227.1
click at [723, 258] on div "10:30 am – 10:35 am | Welcome address to AI and Deep Tech summit by [PERSON_NAM…" at bounding box center [759, 290] width 417 height 734
copy div "11:20 am – 12:05 pm | Can [GEOGRAPHIC_DATA] founders build global-grade AI star…"
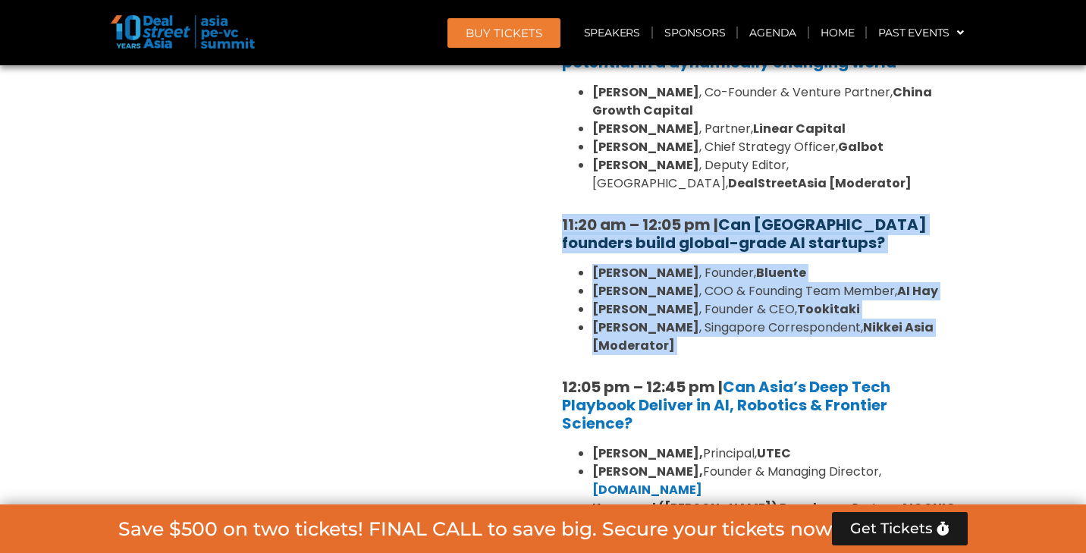
click at [728, 214] on link "Can [GEOGRAPHIC_DATA] founders build global-grade AI startups?" at bounding box center [744, 233] width 365 height 39
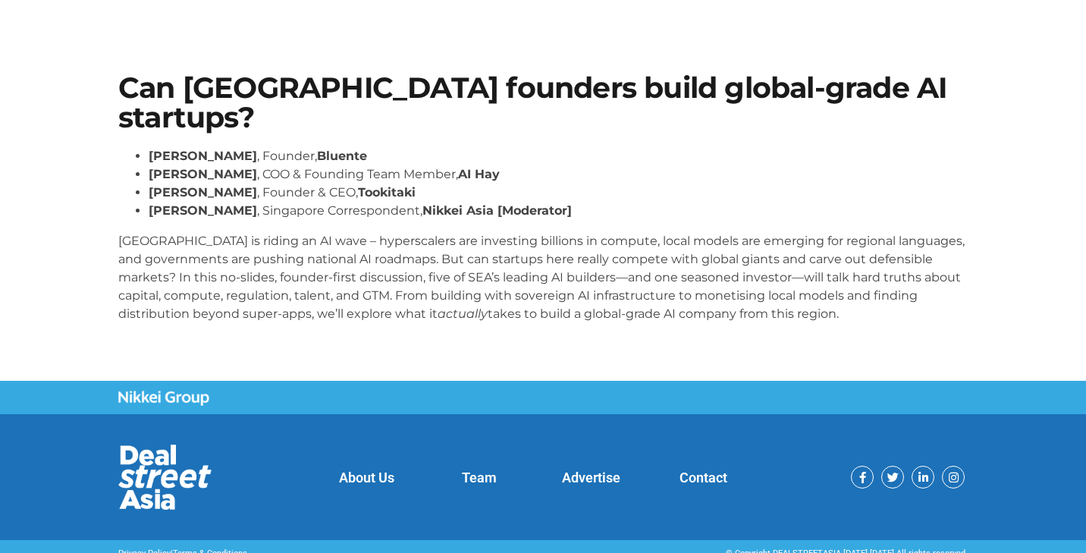
scroll to position [75, 0]
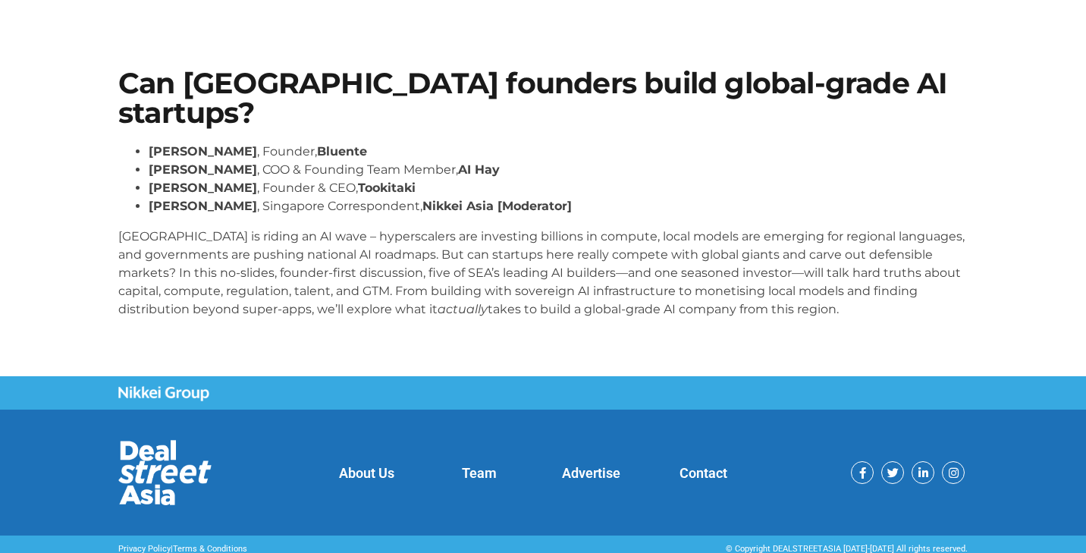
drag, startPoint x: 119, startPoint y: 235, endPoint x: 806, endPoint y: 307, distance: 690.4
click at [806, 307] on p "[GEOGRAPHIC_DATA] is riding an AI wave – hyperscalers are investing billions in…" at bounding box center [543, 273] width 850 height 91
copy p "[GEOGRAPHIC_DATA] is riding an AI wave – hyperscalers are investing billions in…"
